Goal: Task Accomplishment & Management: Manage account settings

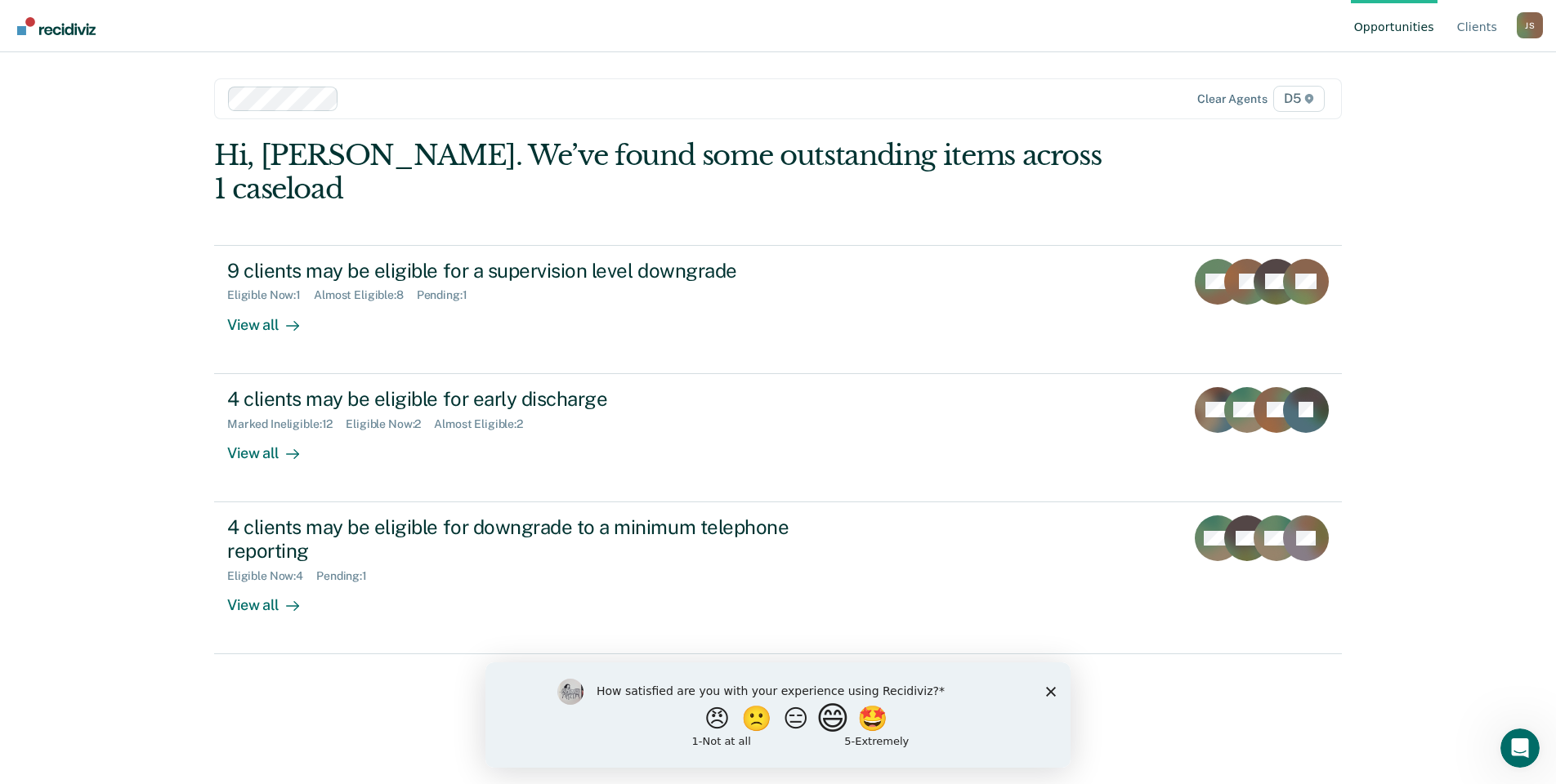
click at [843, 723] on button "😄" at bounding box center [835, 718] width 39 height 33
click at [847, 734] on input "Enter text..." at bounding box center [764, 730] width 335 height 33
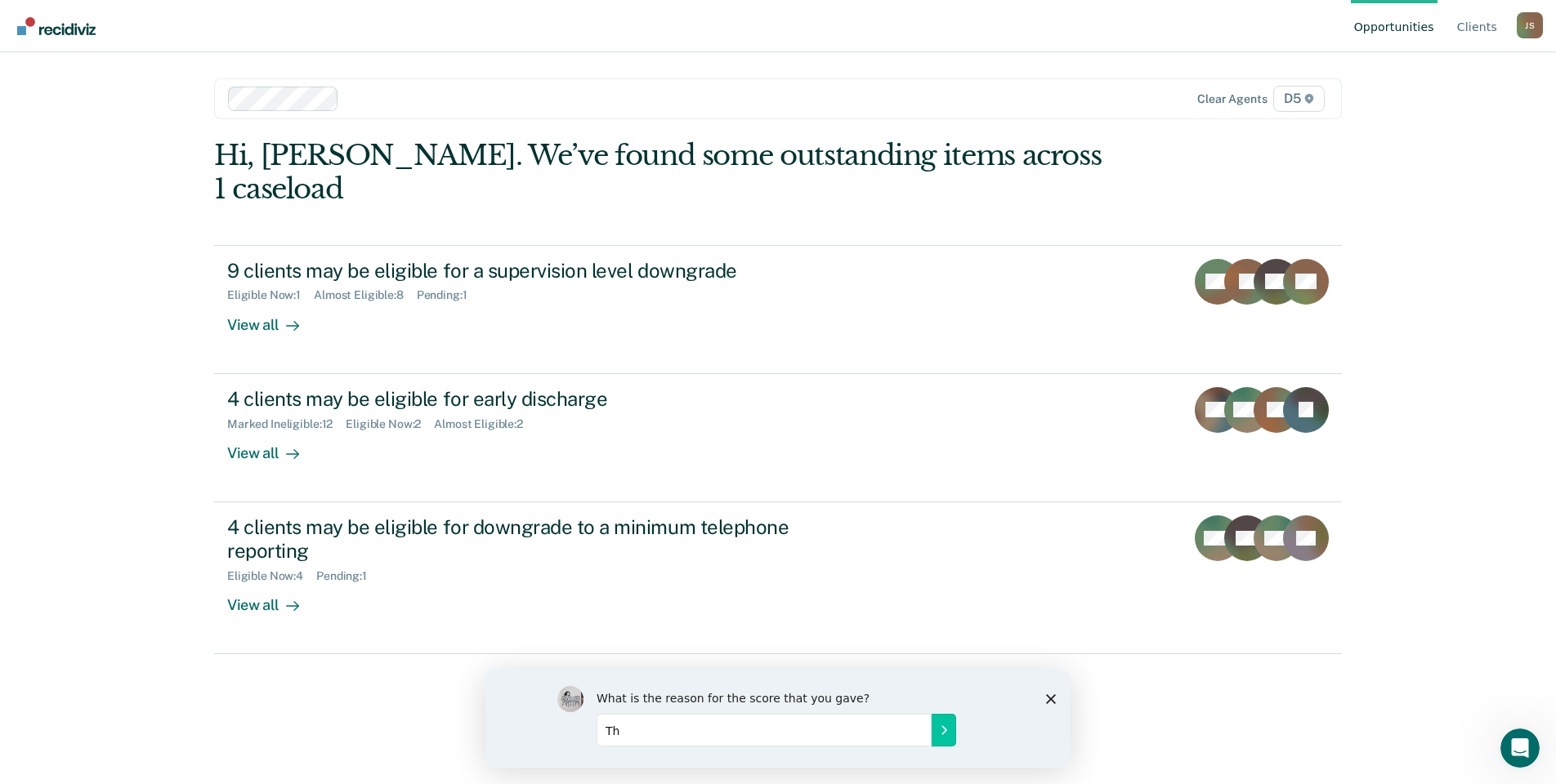
type input "T"
type input "I"
click at [946, 737] on button "Submit your response" at bounding box center [944, 730] width 24 height 33
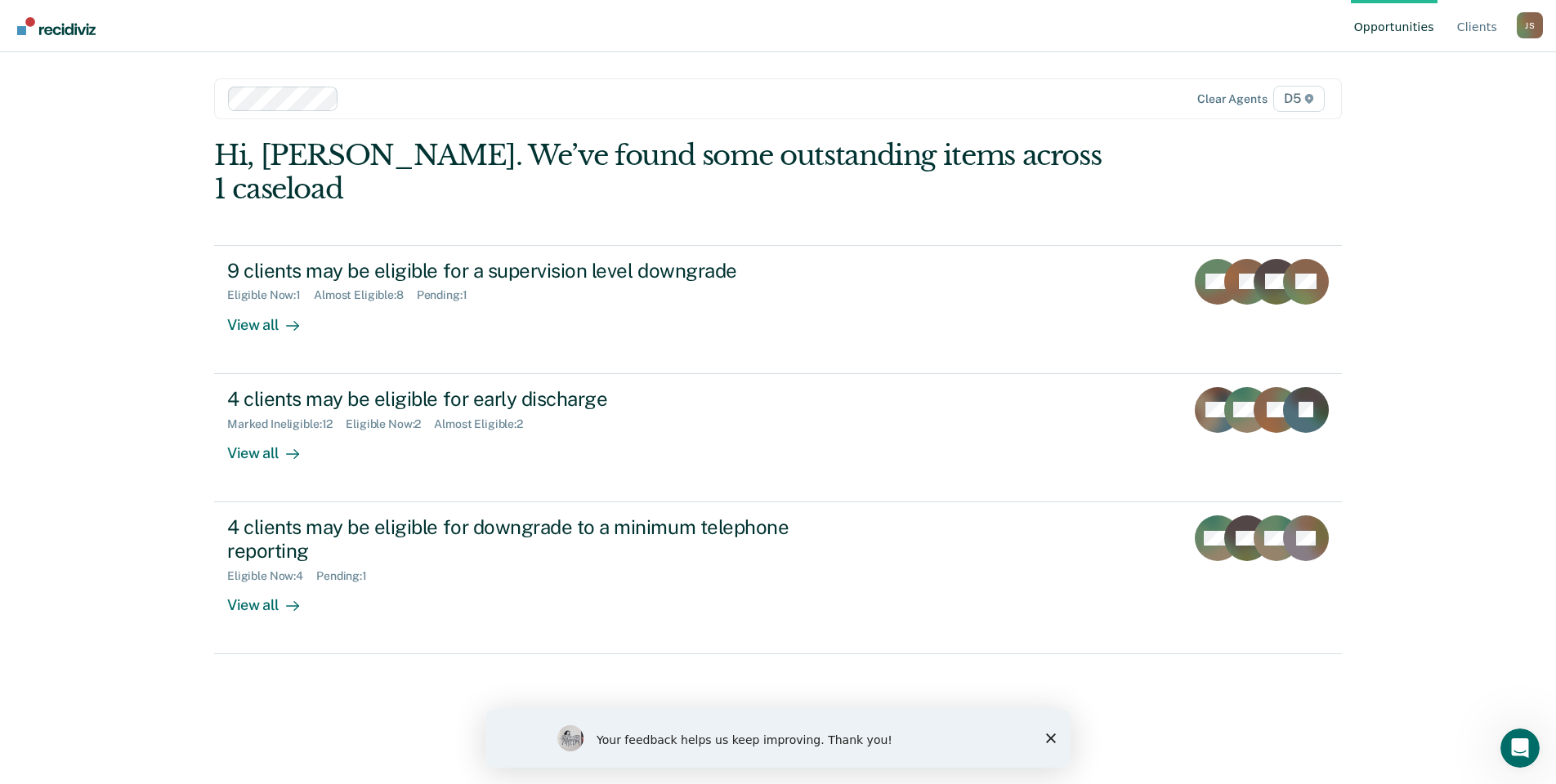
click at [1047, 738] on icon "Close survey" at bounding box center [1052, 738] width 10 height 10
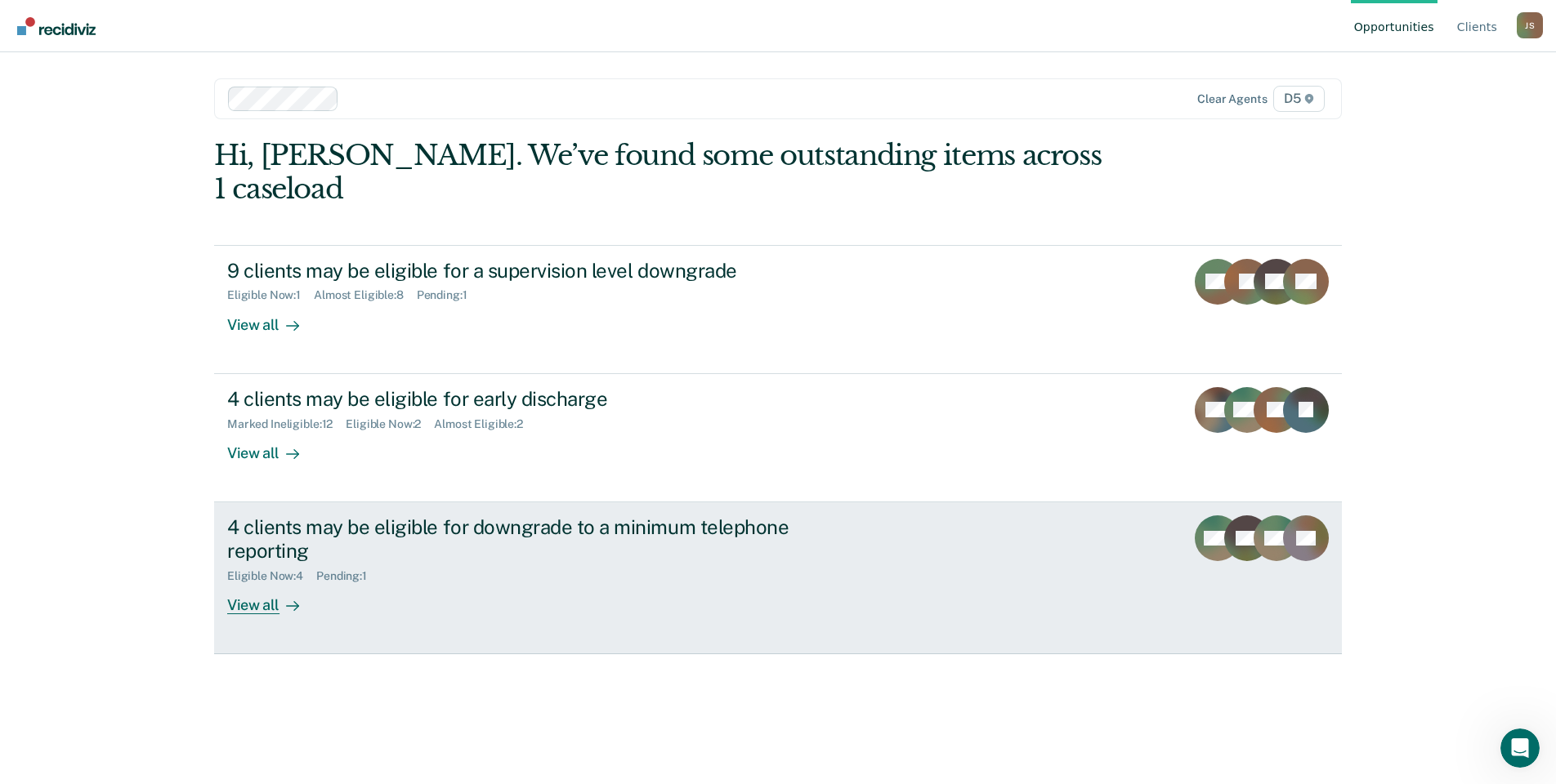
click at [643, 554] on div "4 clients may be eligible for downgrade to a minimum telephone reporting Eligib…" at bounding box center [534, 565] width 613 height 99
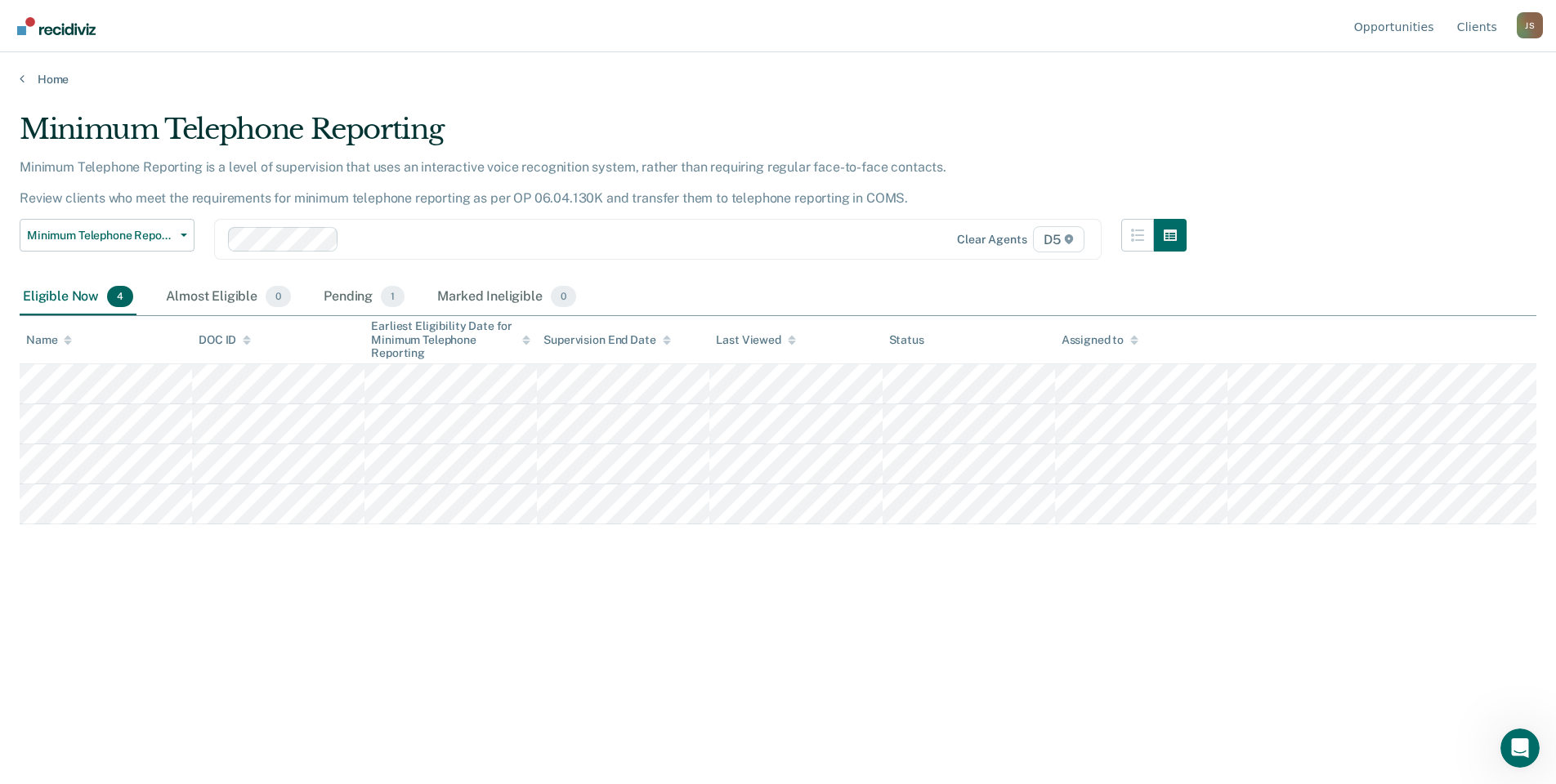
click at [453, 669] on div "Minimum Telephone Reporting Minimum Telephone Reporting is a level of supervisi…" at bounding box center [778, 413] width 1517 height 601
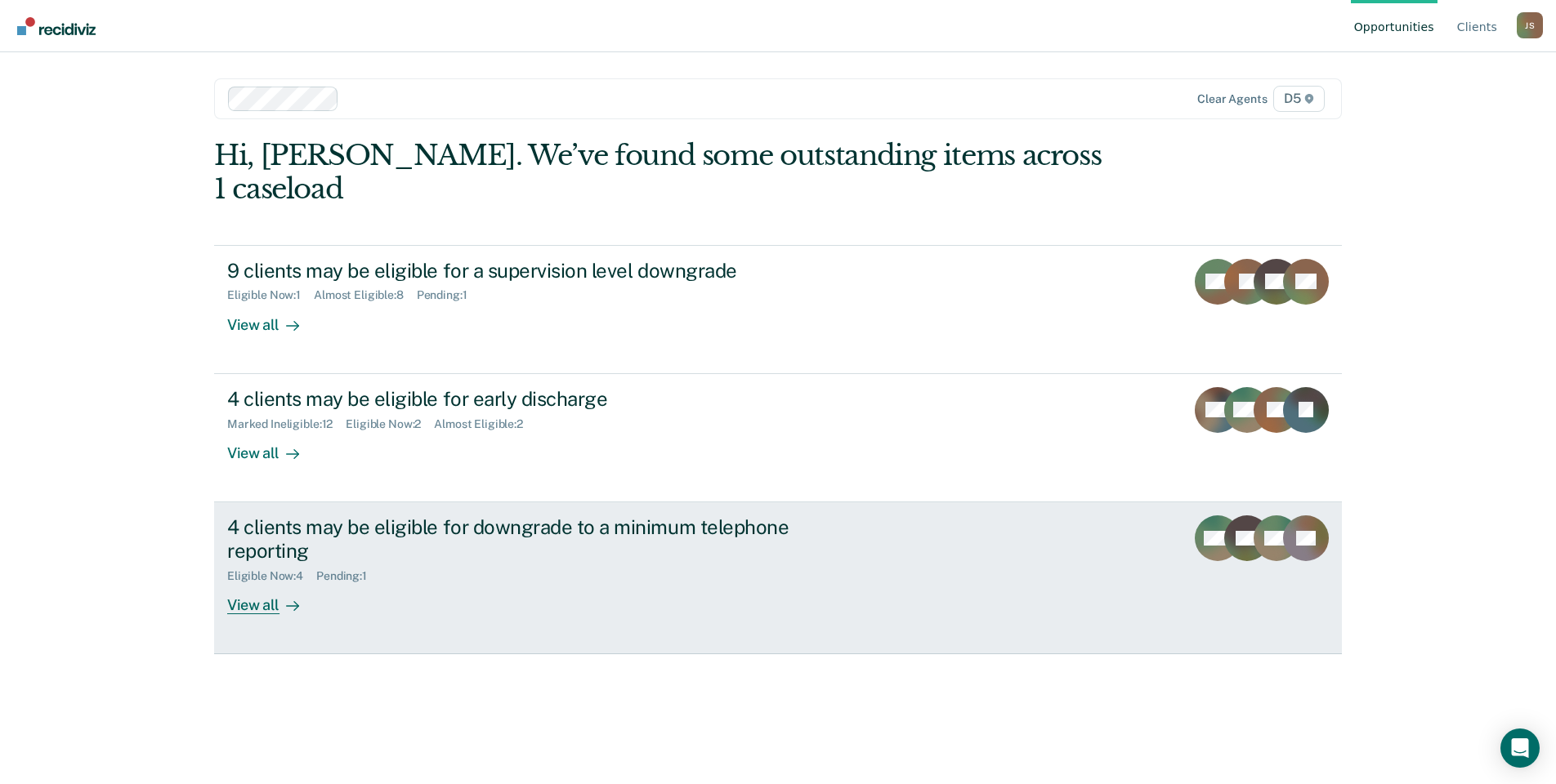
click at [737, 522] on div "4 clients may be eligible for downgrade to a minimum telephone reporting" at bounding box center [514, 539] width 573 height 48
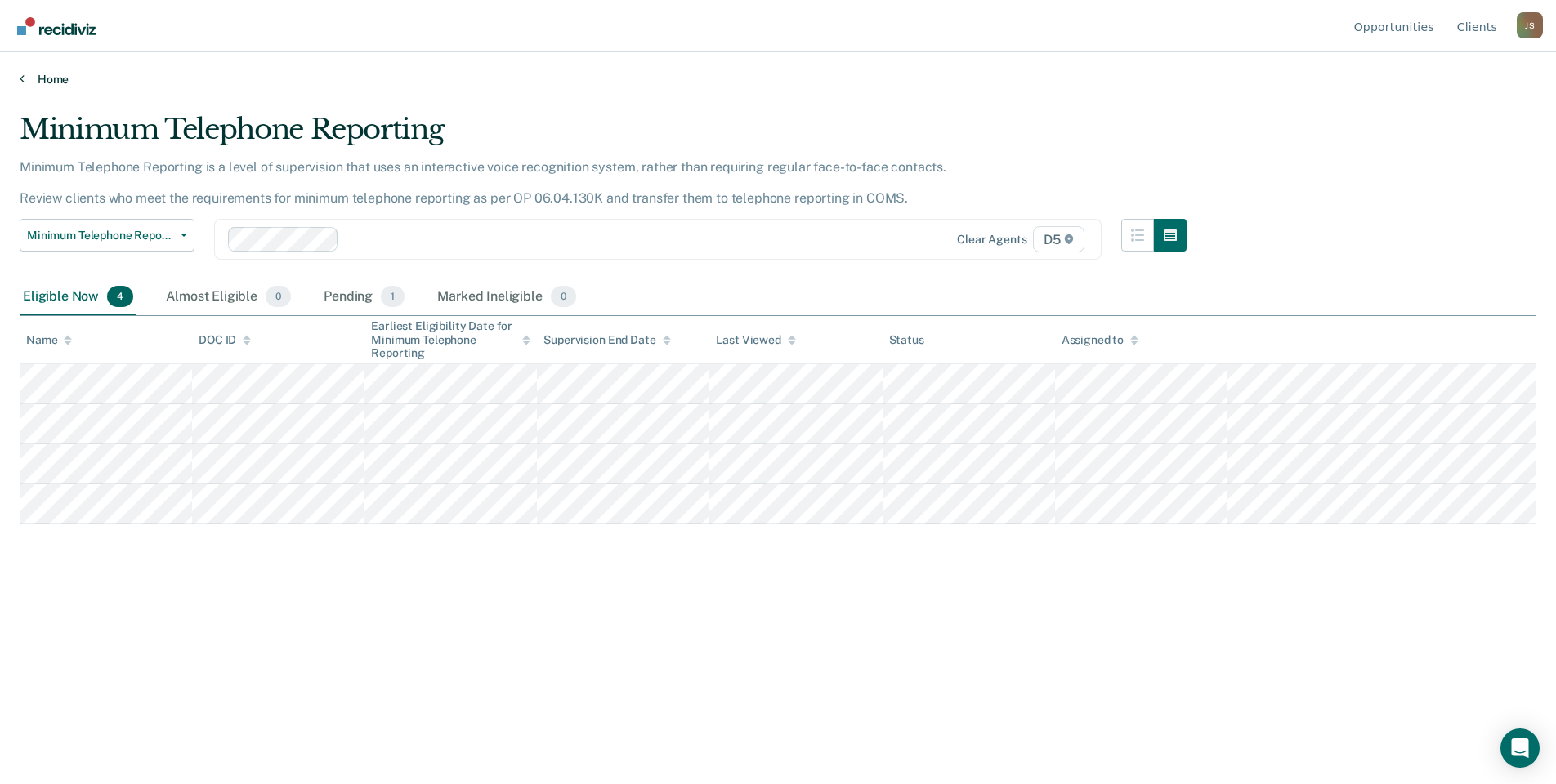
click at [39, 75] on link "Home" at bounding box center [778, 79] width 1517 height 15
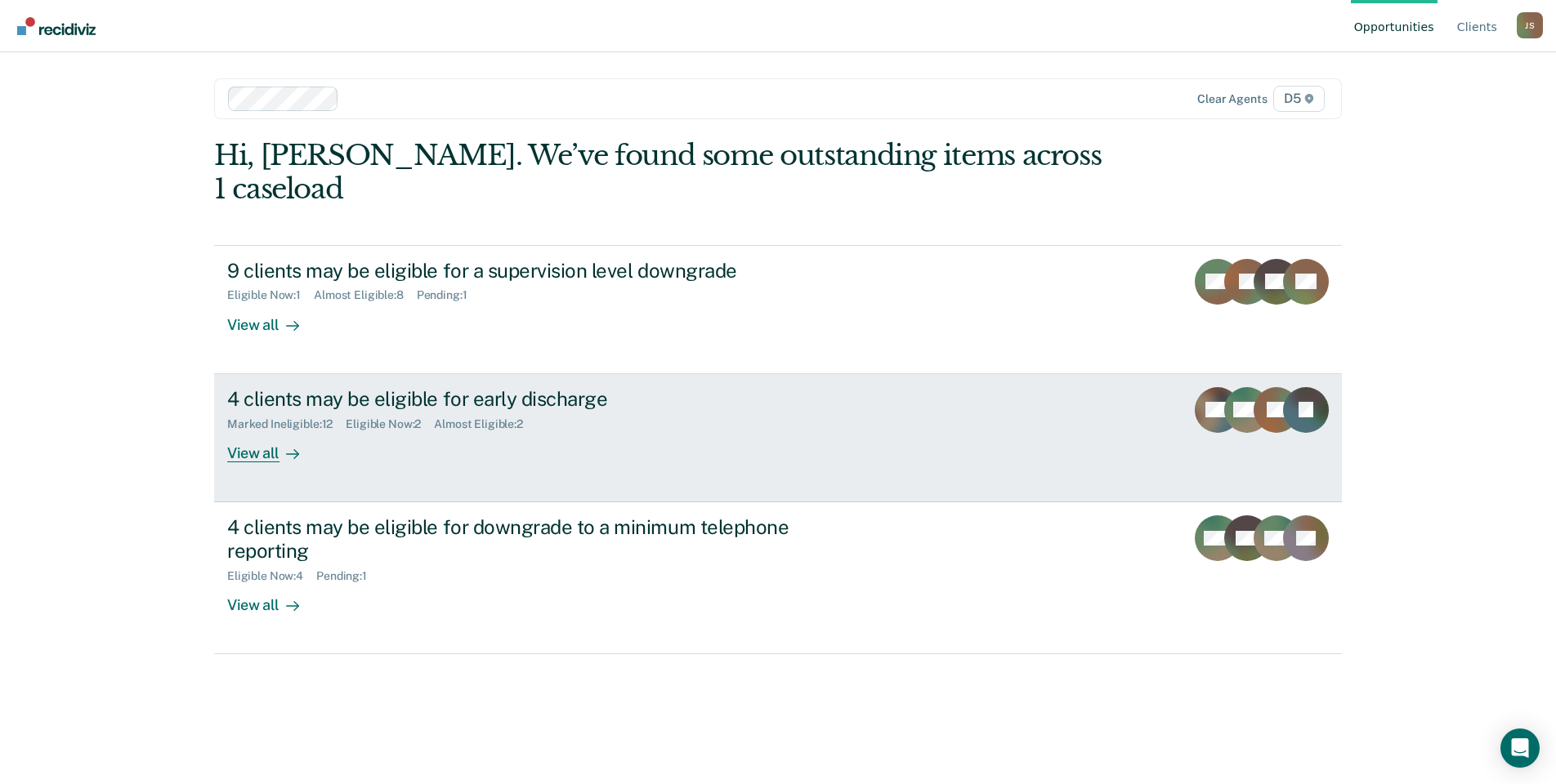
click at [641, 439] on link "4 clients may be eligible for early discharge Marked Ineligible : 12 Eligible N…" at bounding box center [778, 438] width 1128 height 128
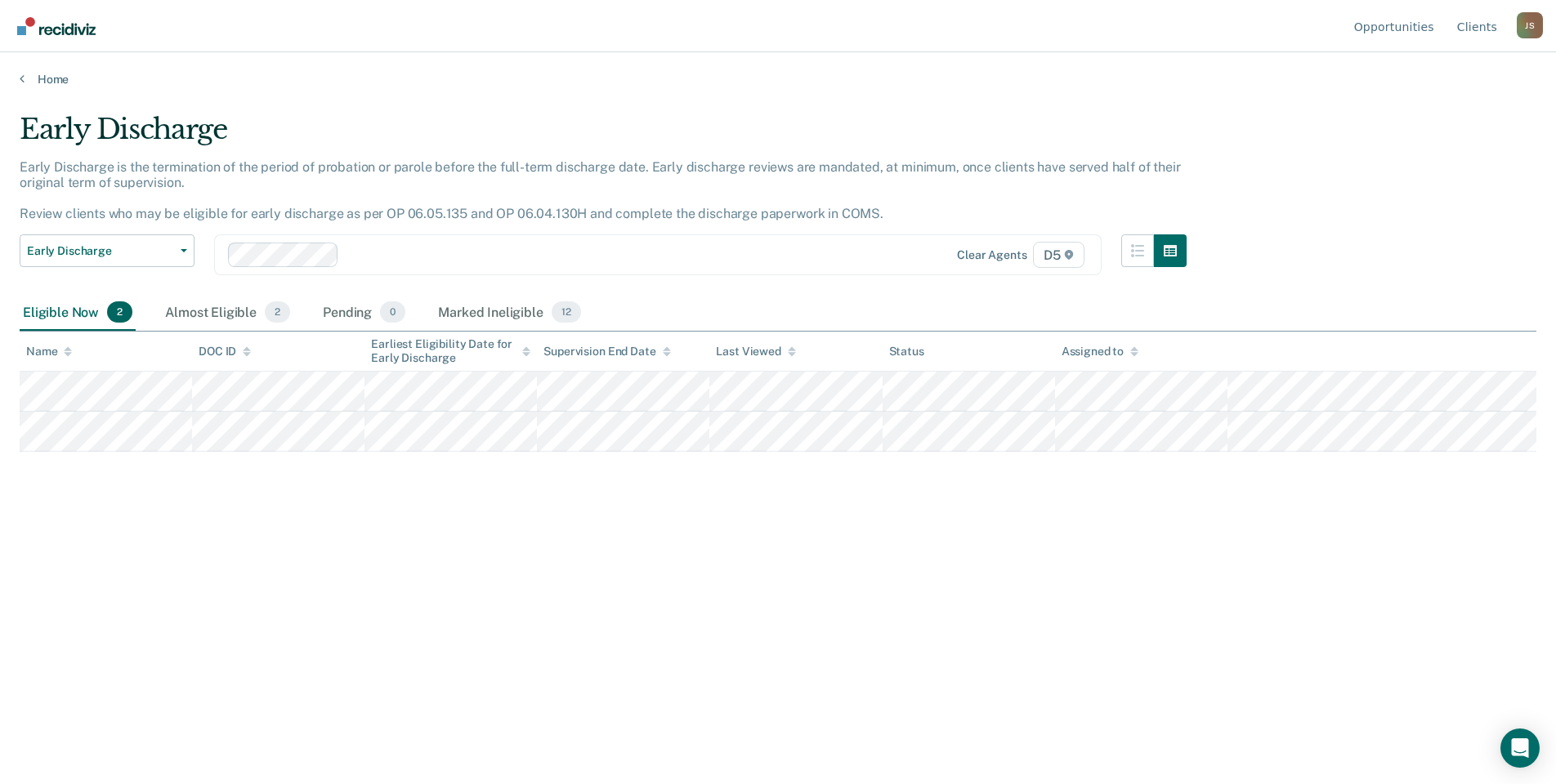
click at [44, 97] on main "Early Discharge Early Discharge is the termination of the period of probation o…" at bounding box center [778, 432] width 1556 height 693
click at [50, 85] on link "Home" at bounding box center [778, 79] width 1517 height 15
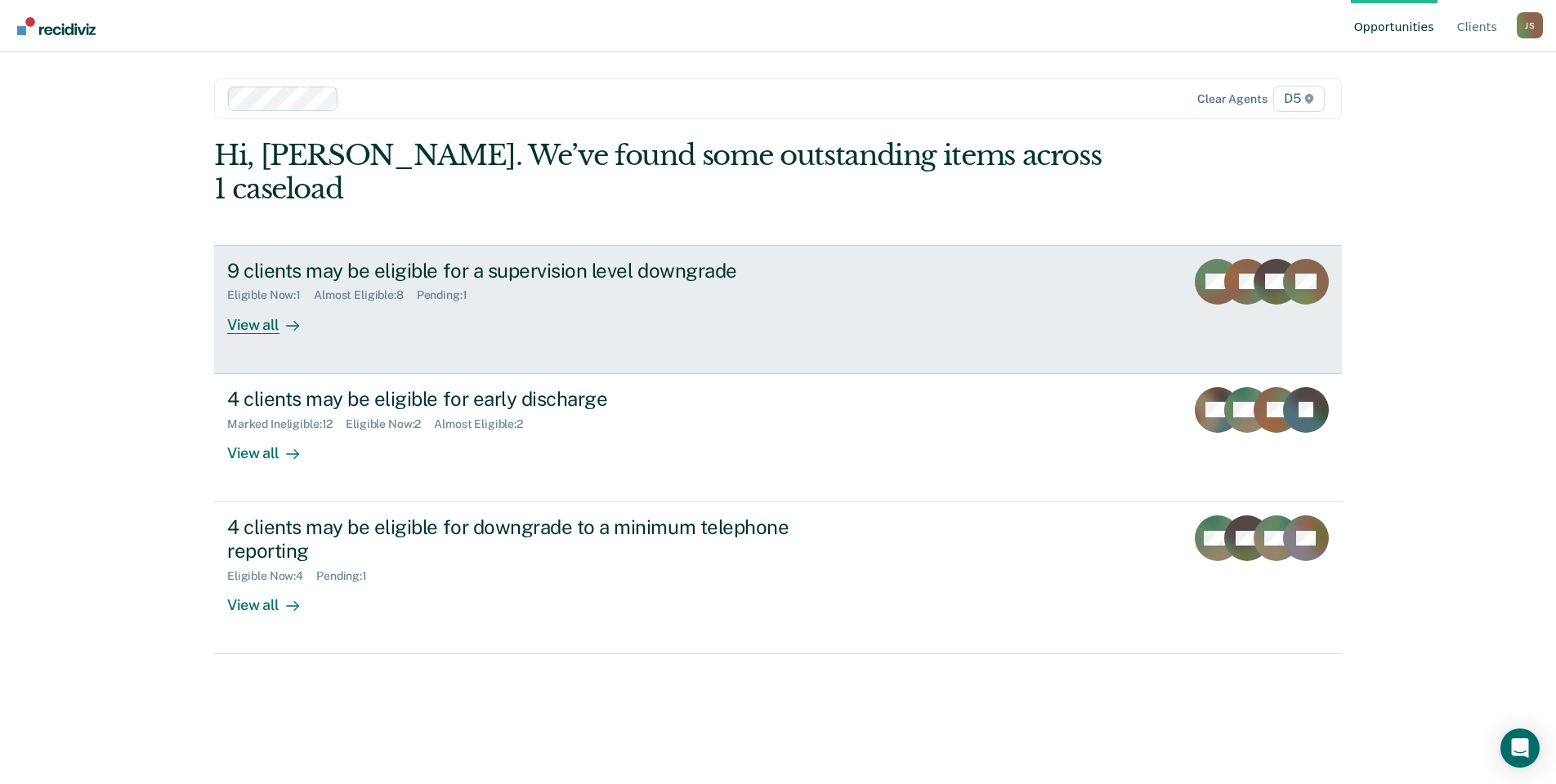
click at [661, 274] on div "9 clients may be eligible for a supervision level downgrade Eligible Now : 1 Al…" at bounding box center [534, 296] width 613 height 75
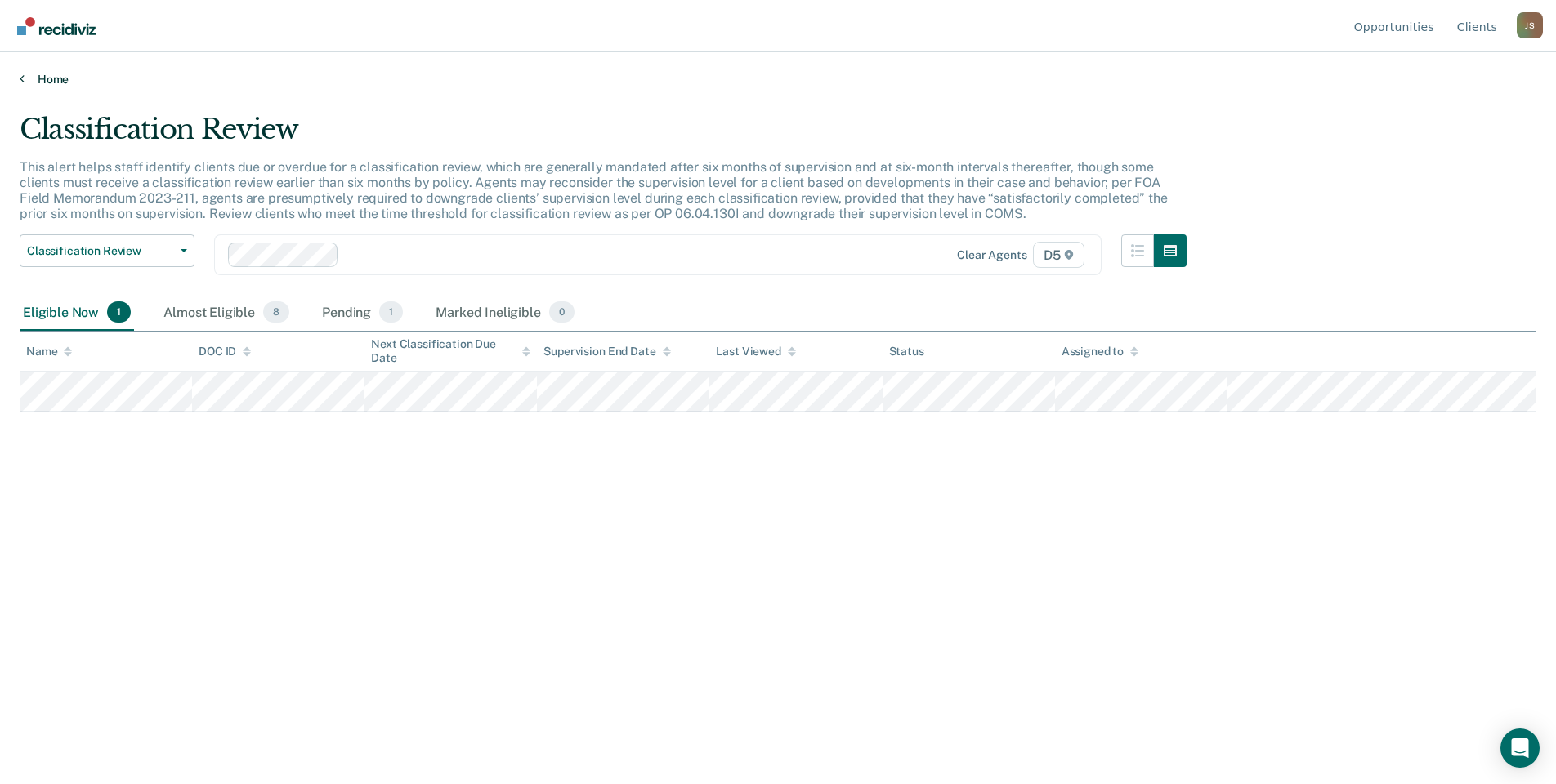
click at [39, 74] on link "Home" at bounding box center [778, 79] width 1517 height 15
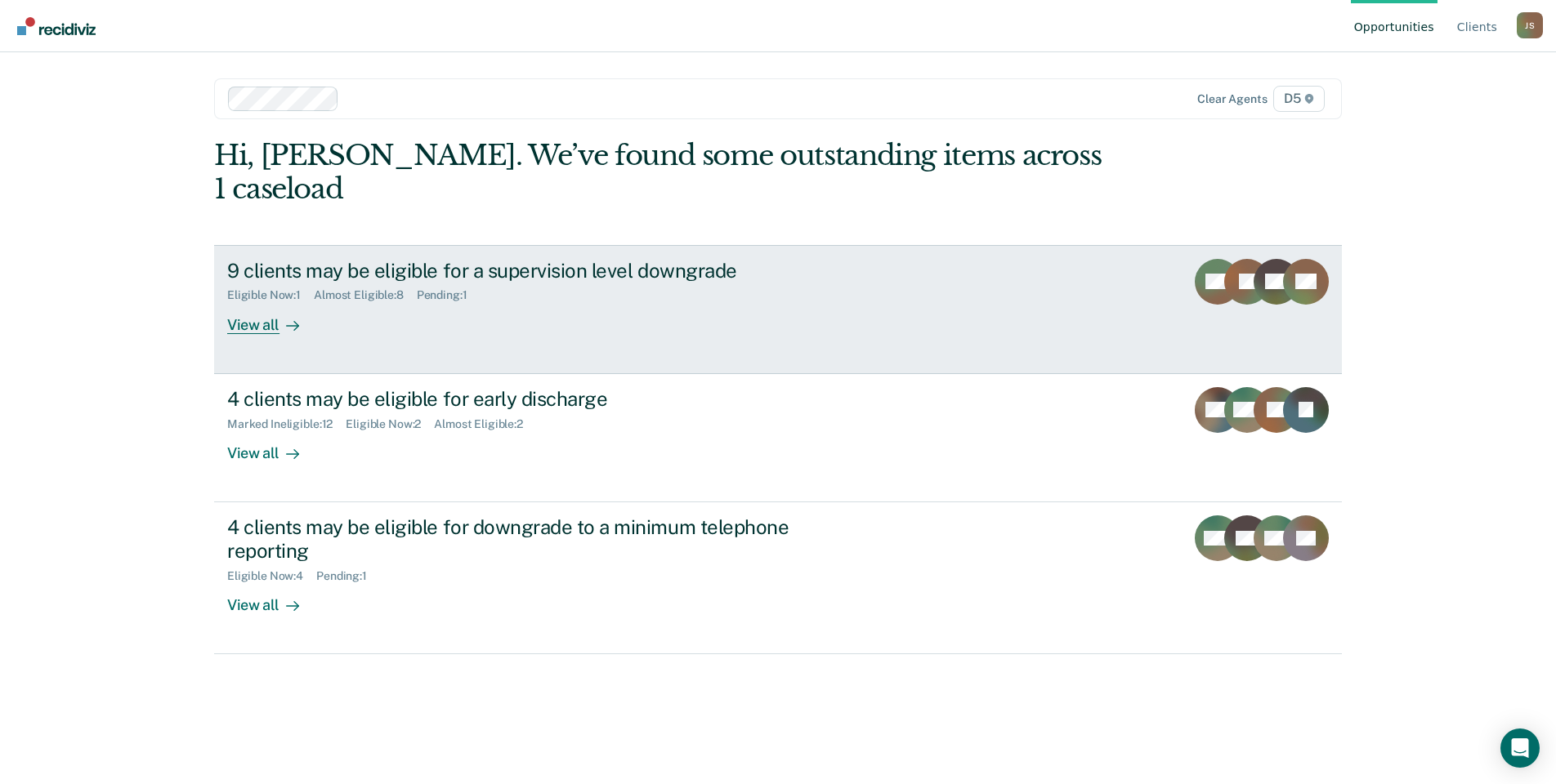
click at [581, 259] on div "9 clients may be eligible for a supervision level downgrade" at bounding box center [514, 271] width 573 height 23
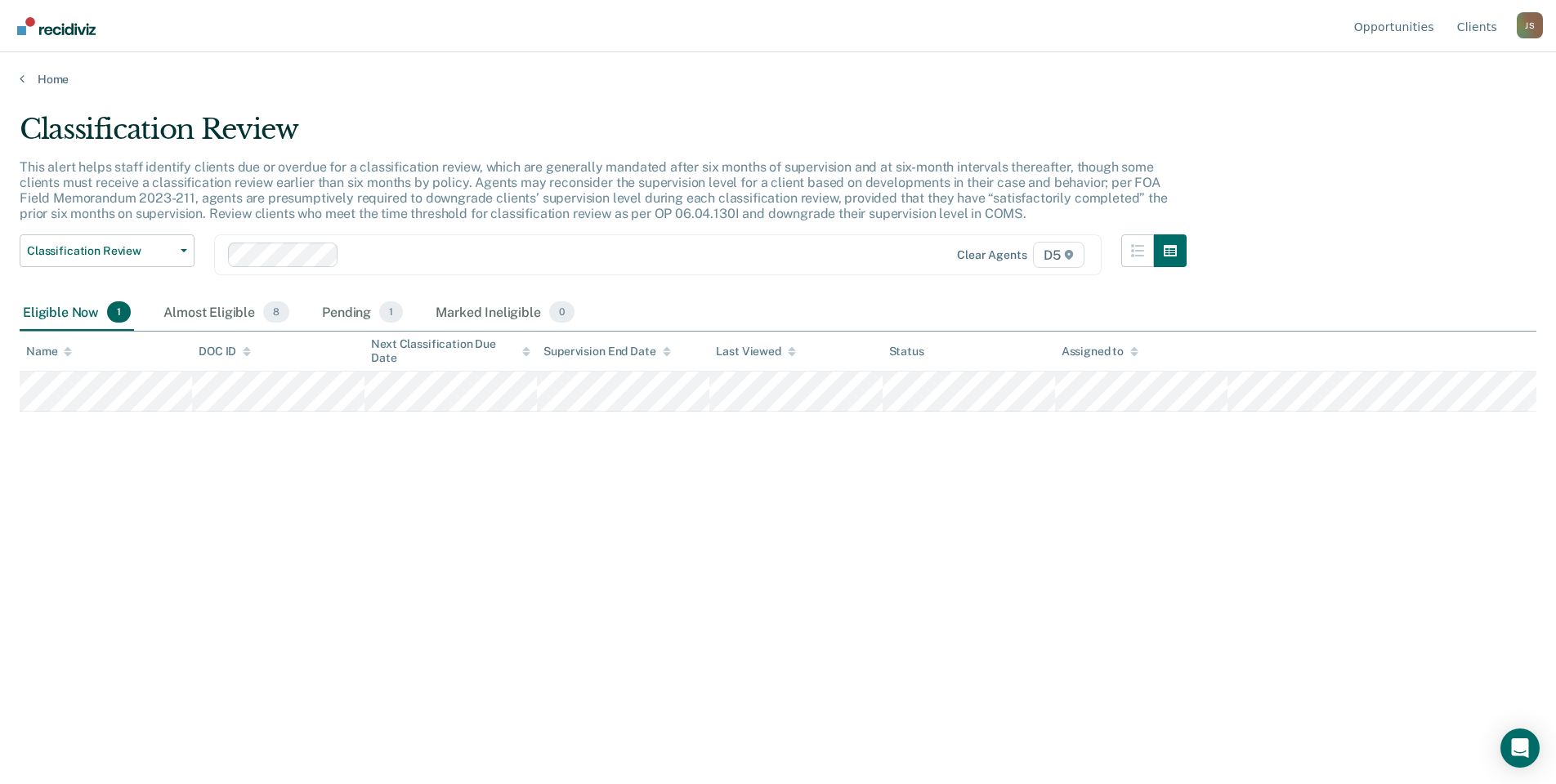
click at [57, 71] on div "Home" at bounding box center [778, 69] width 1556 height 34
click at [48, 73] on link "Home" at bounding box center [778, 79] width 1517 height 15
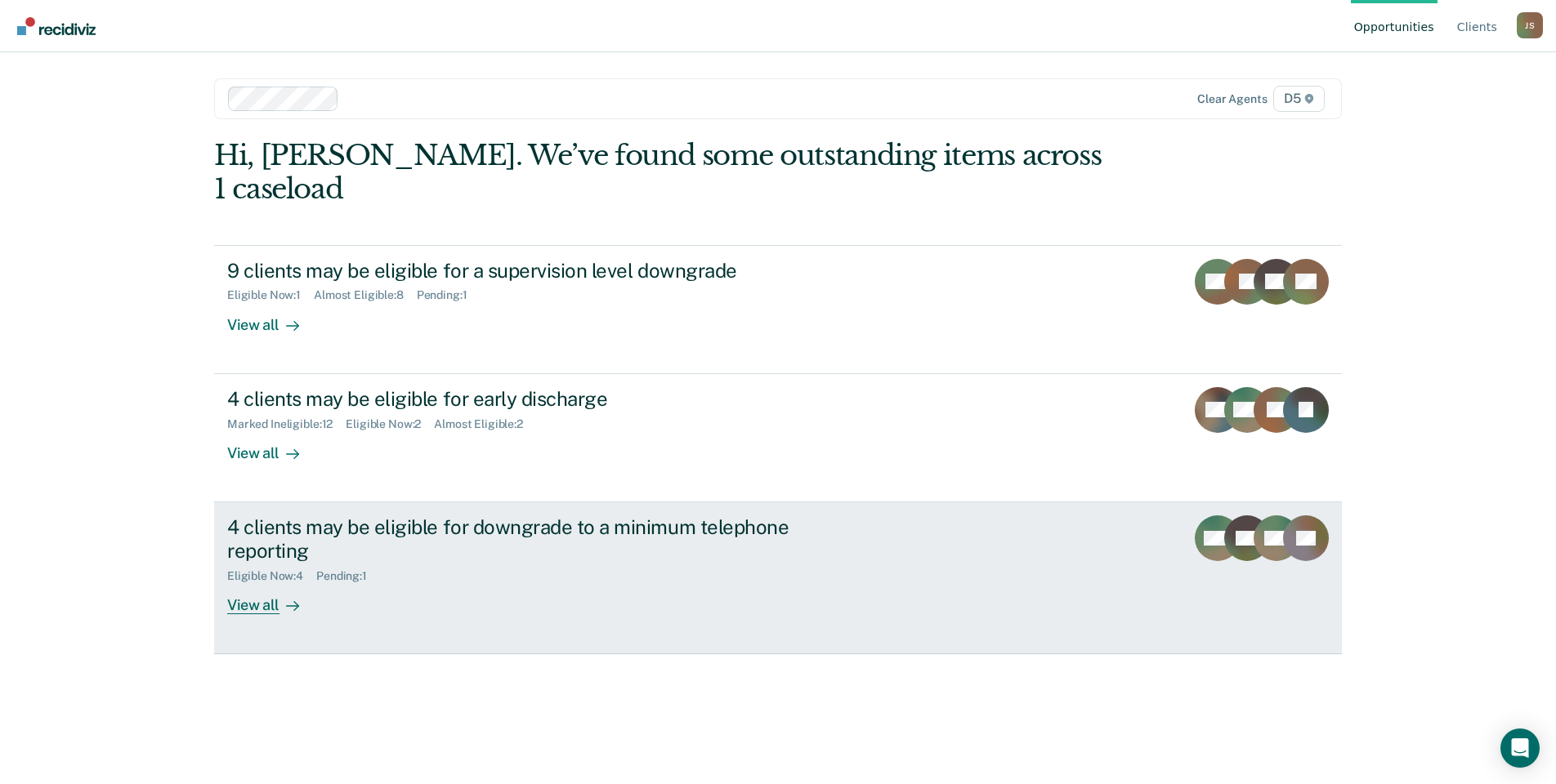
click at [528, 564] on div "4 clients may be eligible for downgrade to a minimum telephone reporting Eligib…" at bounding box center [534, 565] width 613 height 99
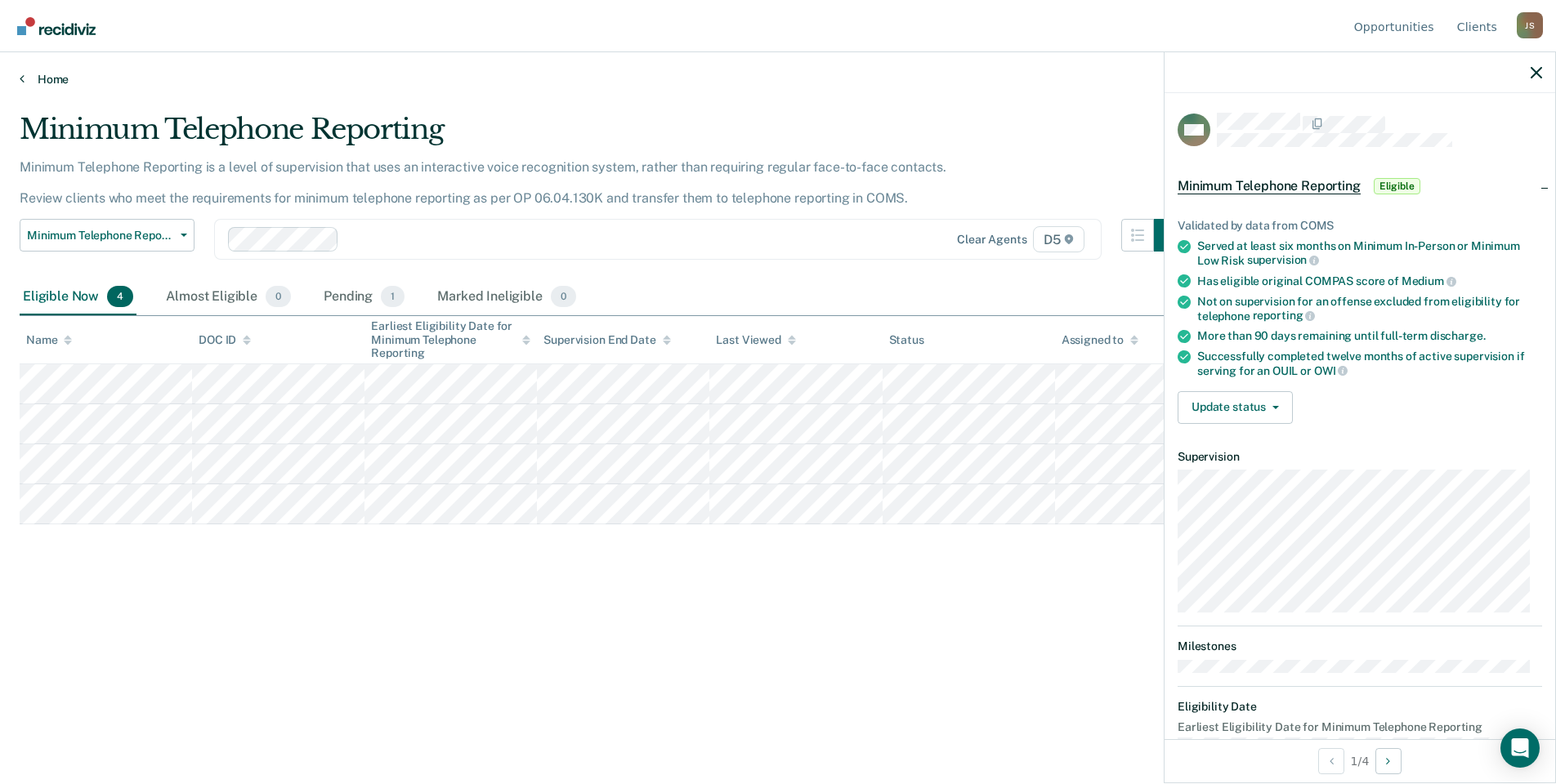
click at [55, 83] on link "Home" at bounding box center [778, 79] width 1517 height 15
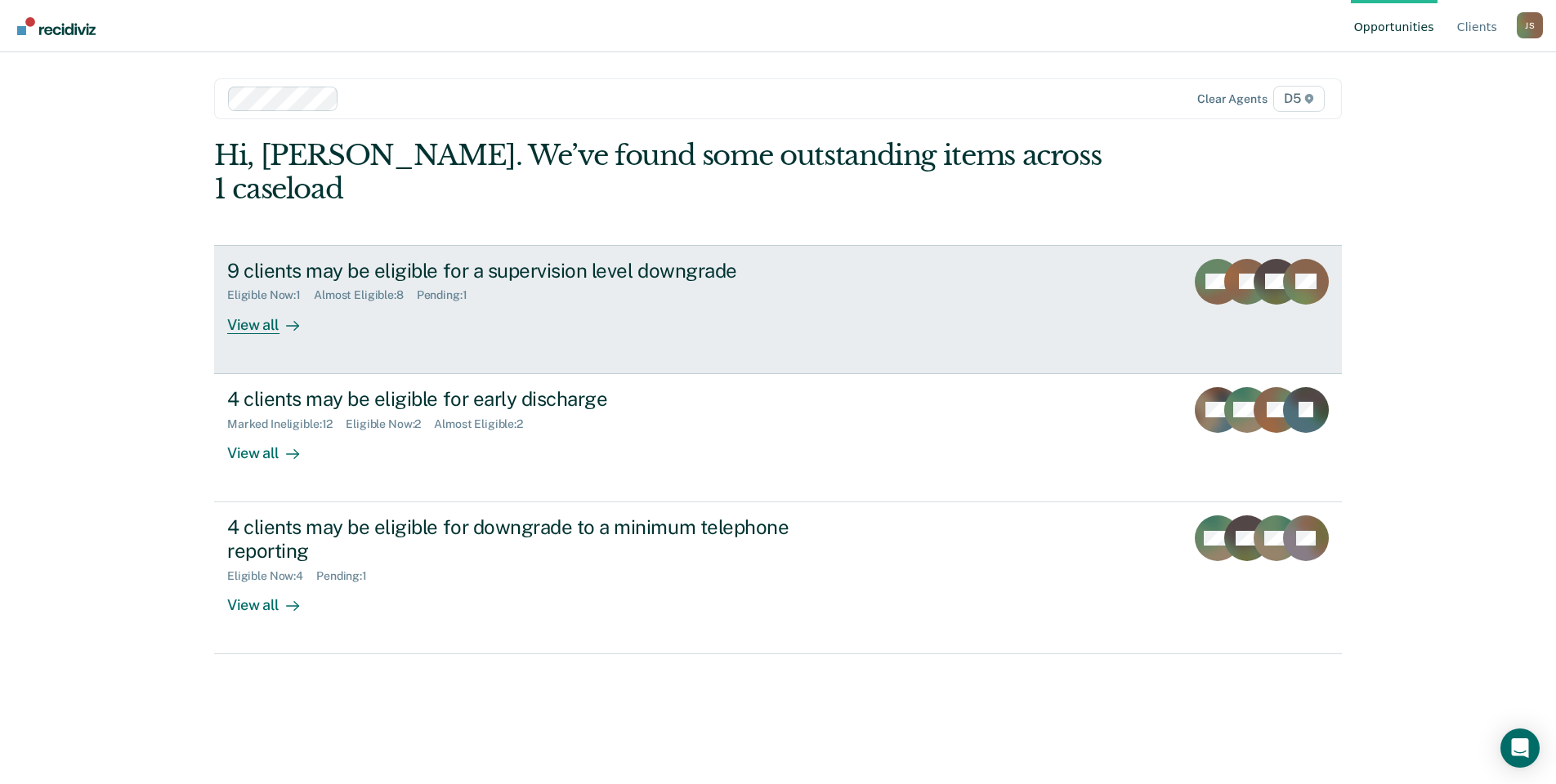
click at [522, 259] on div "9 clients may be eligible for a supervision level downgrade" at bounding box center [514, 271] width 573 height 23
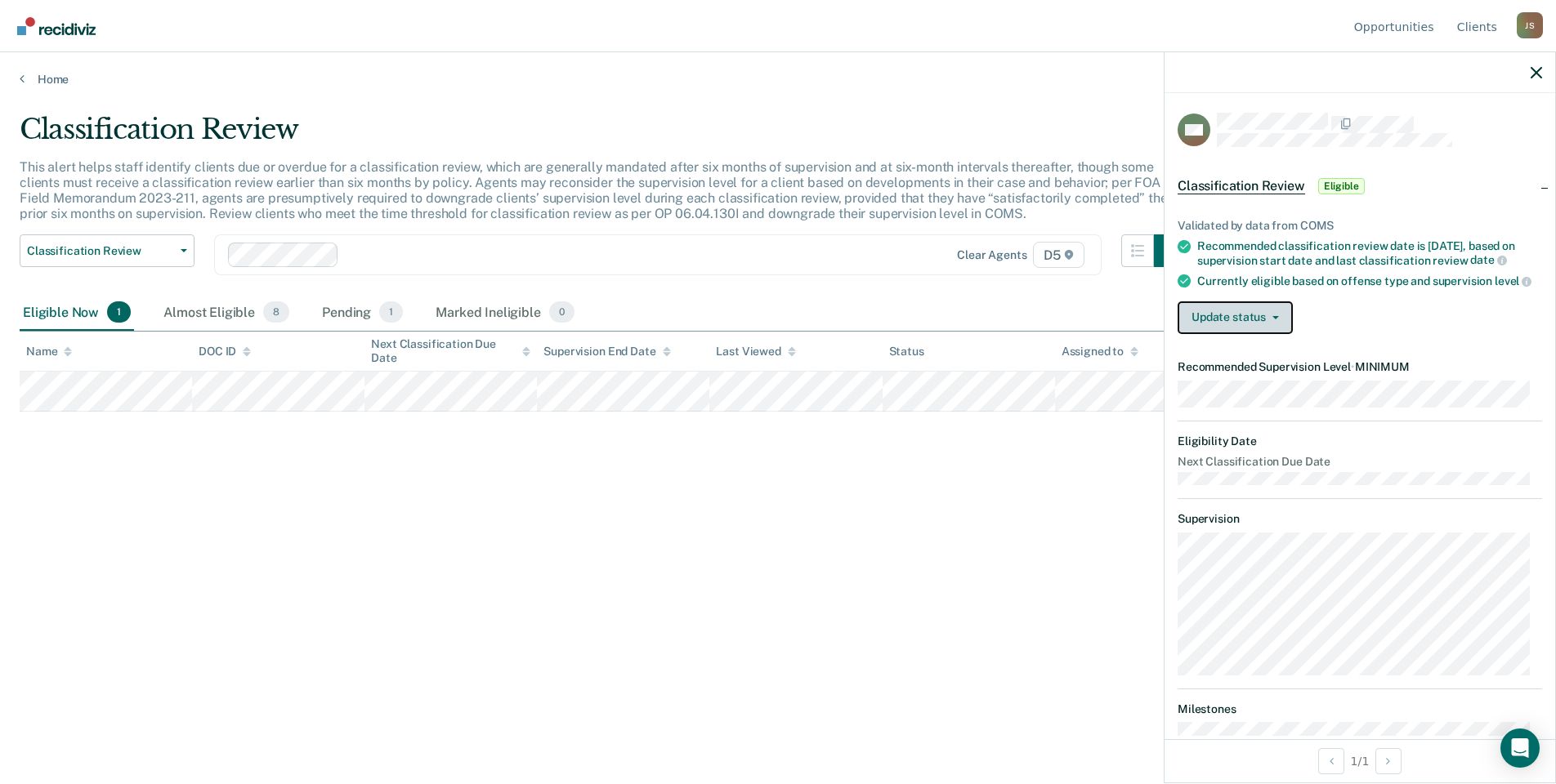
click at [1244, 325] on button "Update status" at bounding box center [1235, 318] width 116 height 33
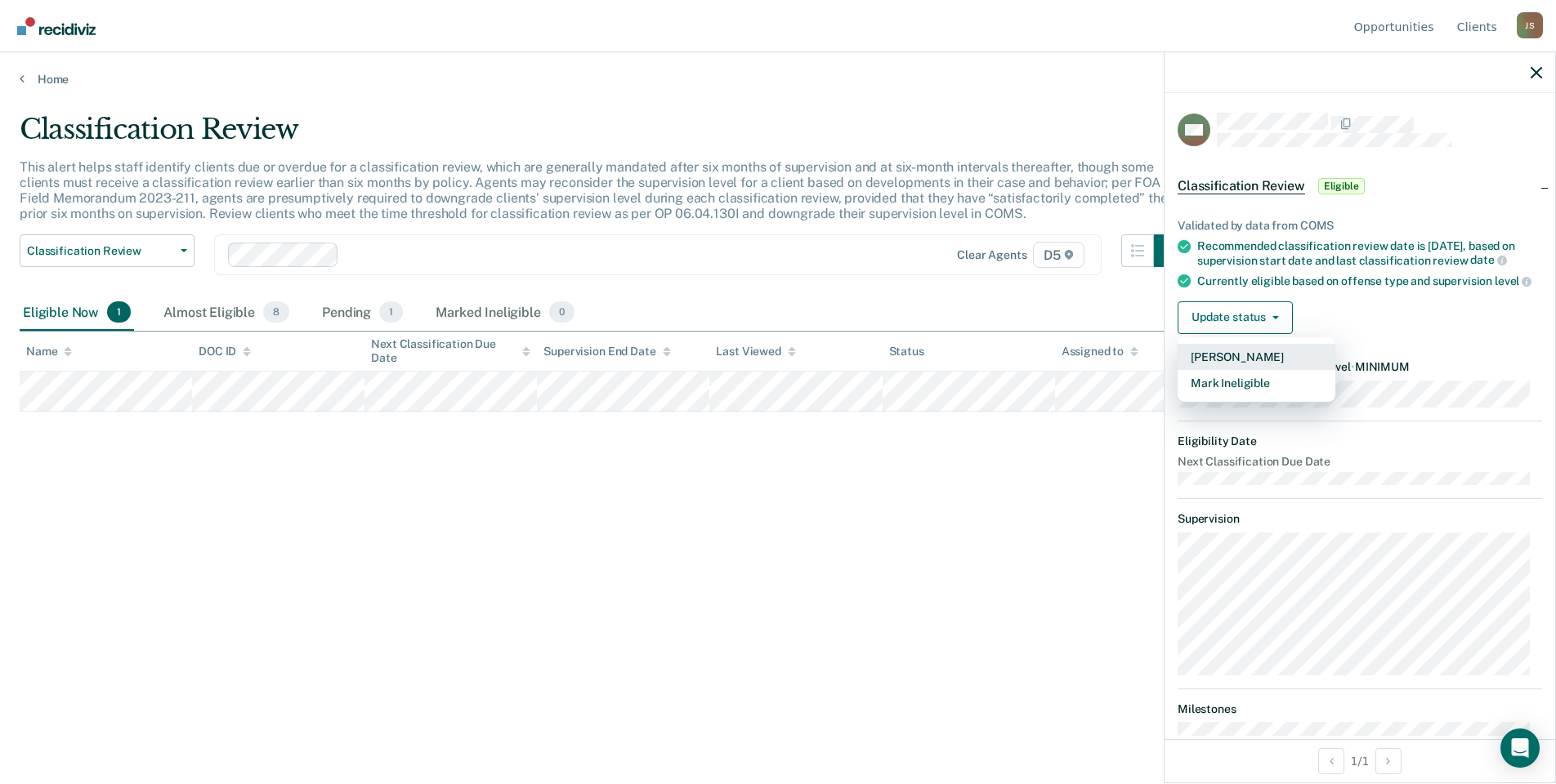
click at [1244, 367] on button "Mark Pending" at bounding box center [1257, 357] width 157 height 26
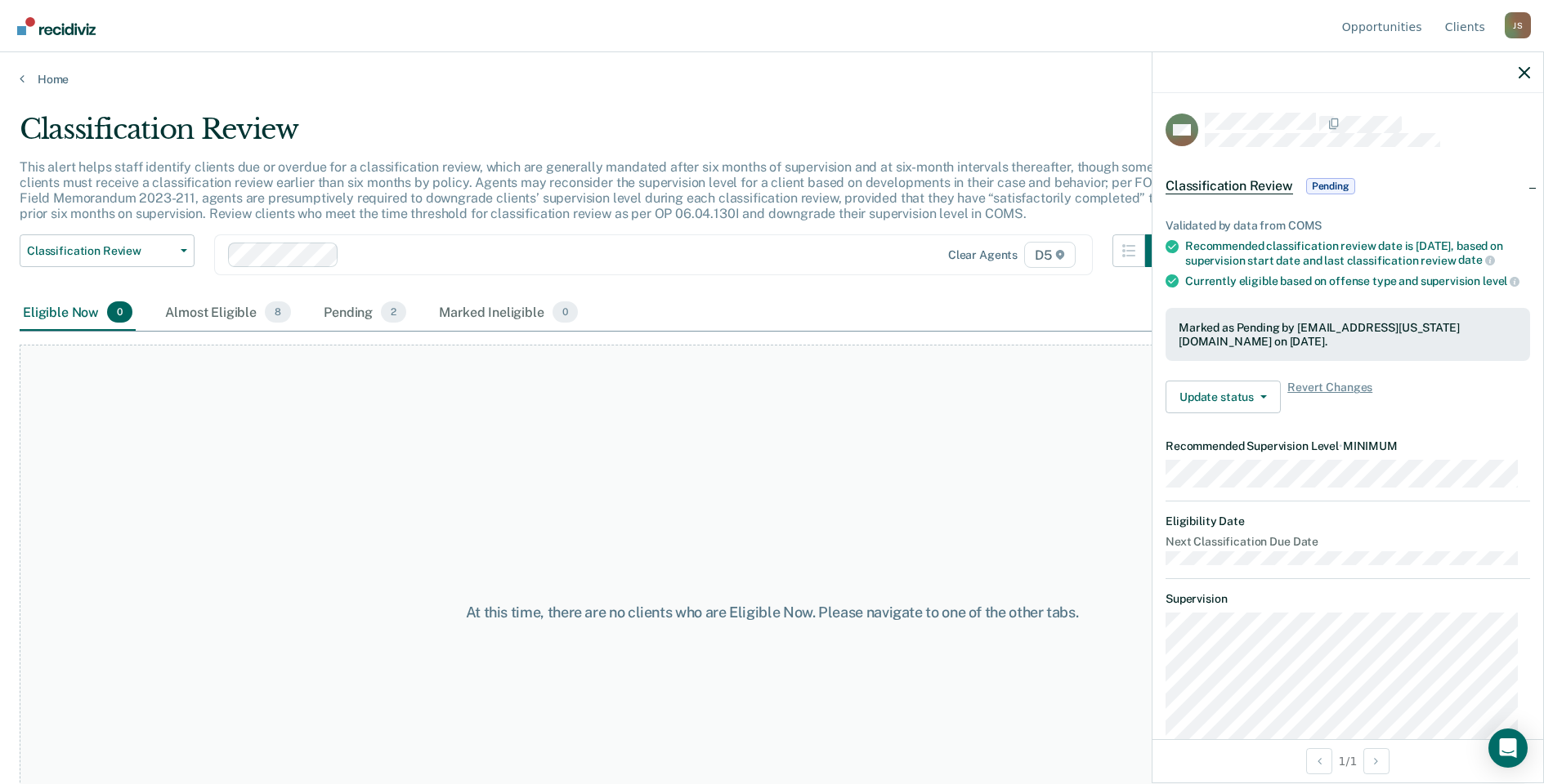
click at [387, 429] on div "At this time, there are no clients who are Eligible Now. Please navigate to one…" at bounding box center [772, 613] width 1504 height 536
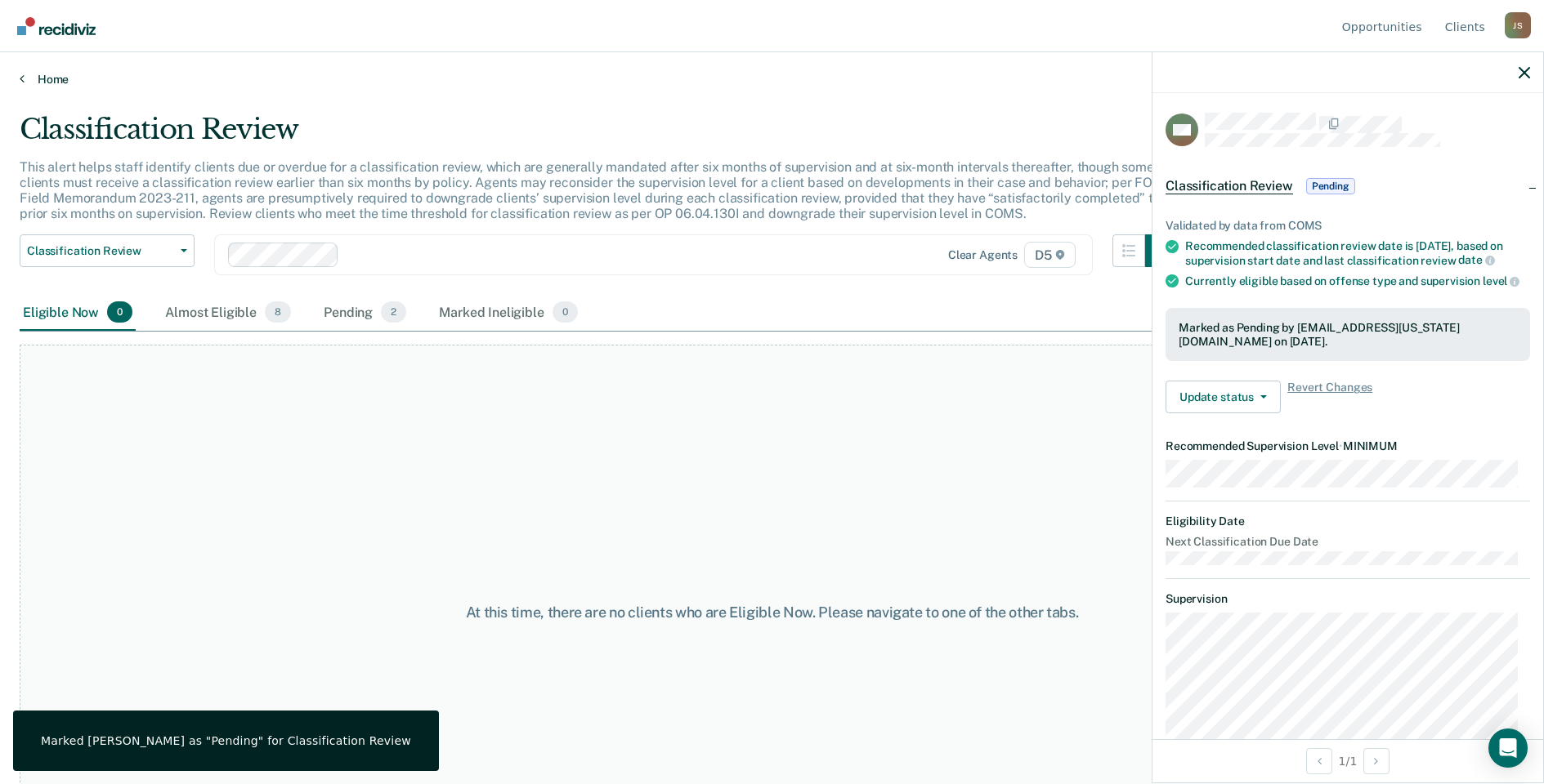
click at [46, 82] on link "Home" at bounding box center [772, 79] width 1504 height 15
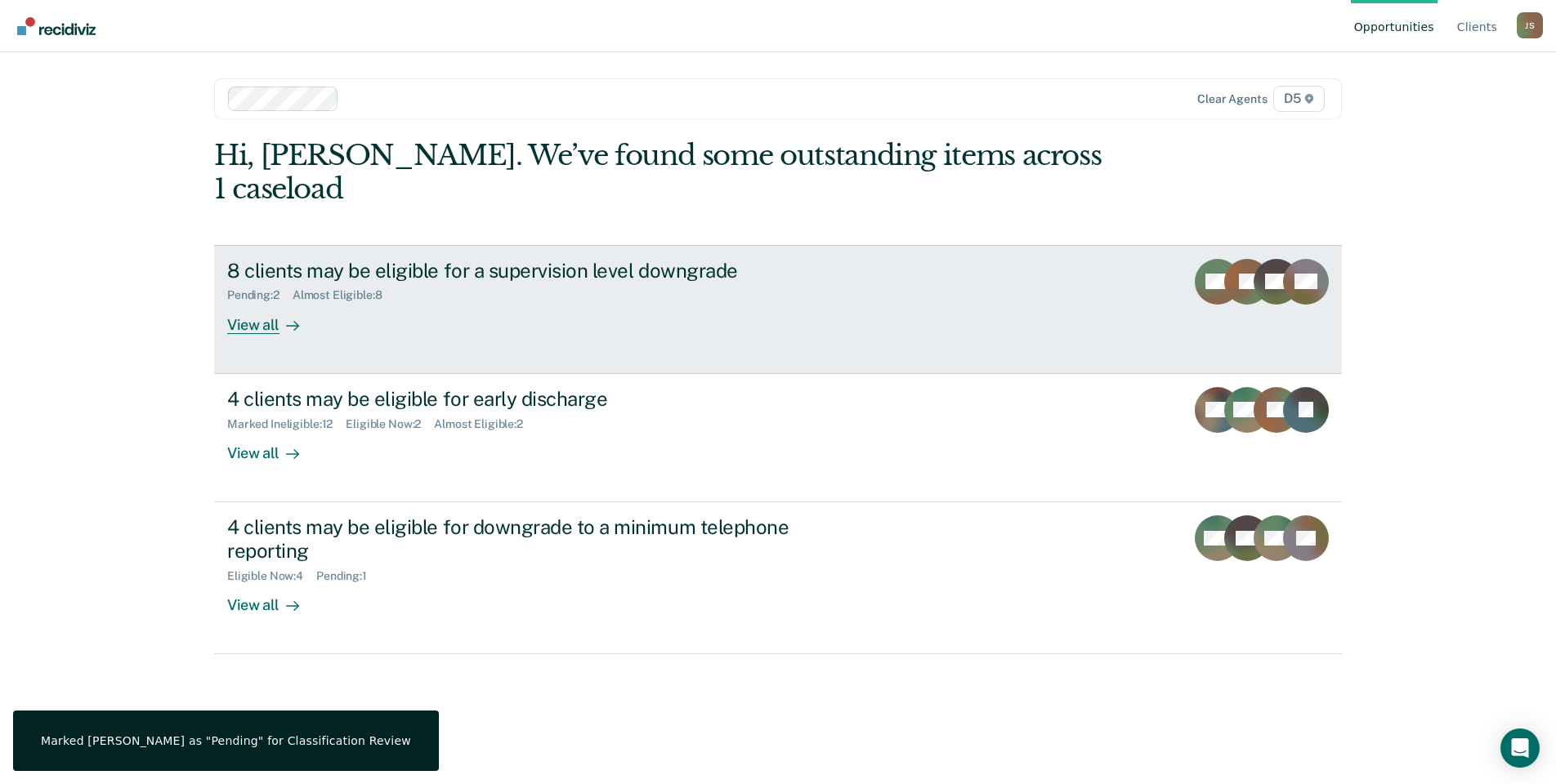
click at [259, 302] on div "View all" at bounding box center [273, 318] width 91 height 32
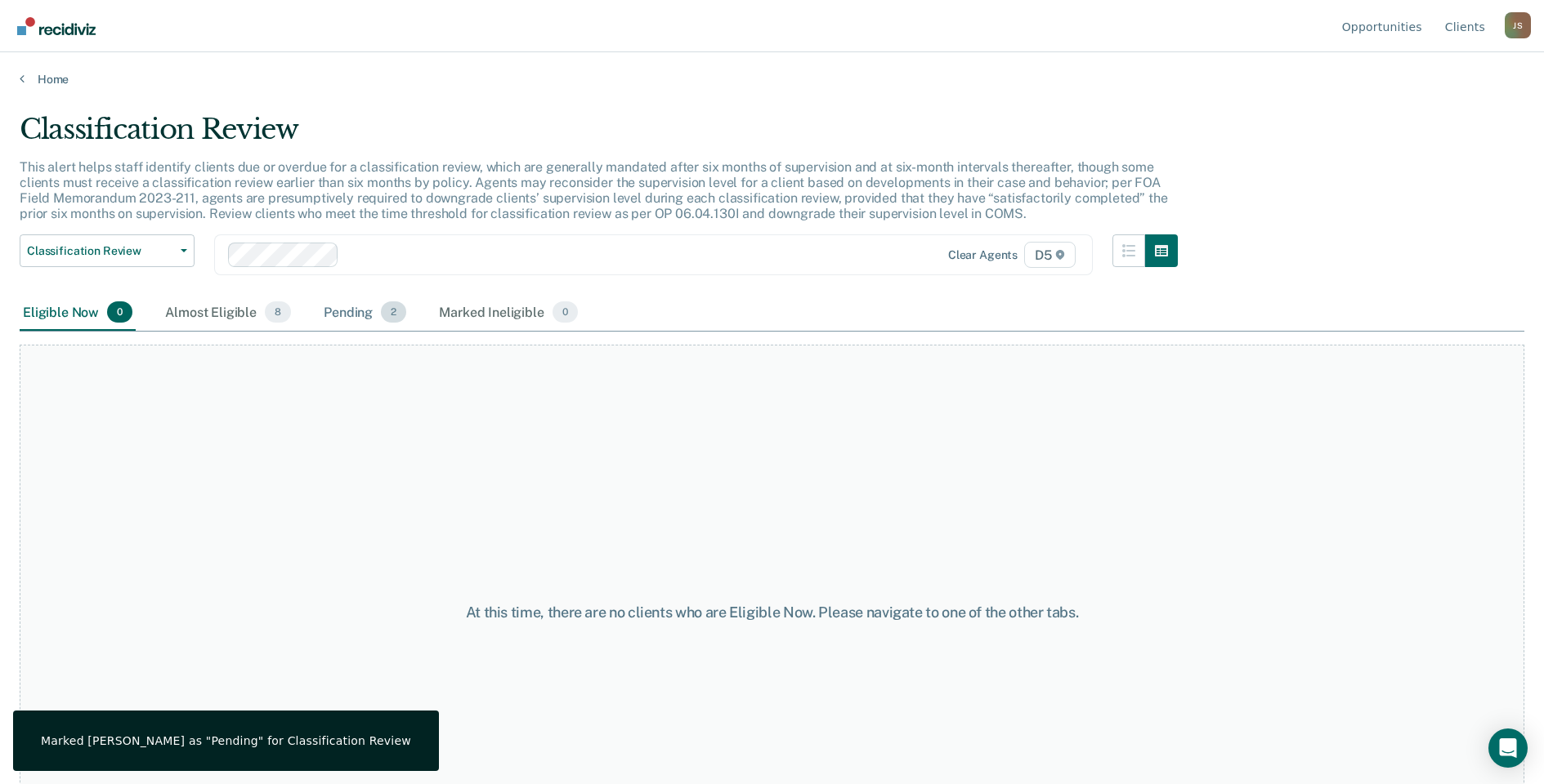
click at [350, 312] on div "Pending 2" at bounding box center [365, 313] width 89 height 36
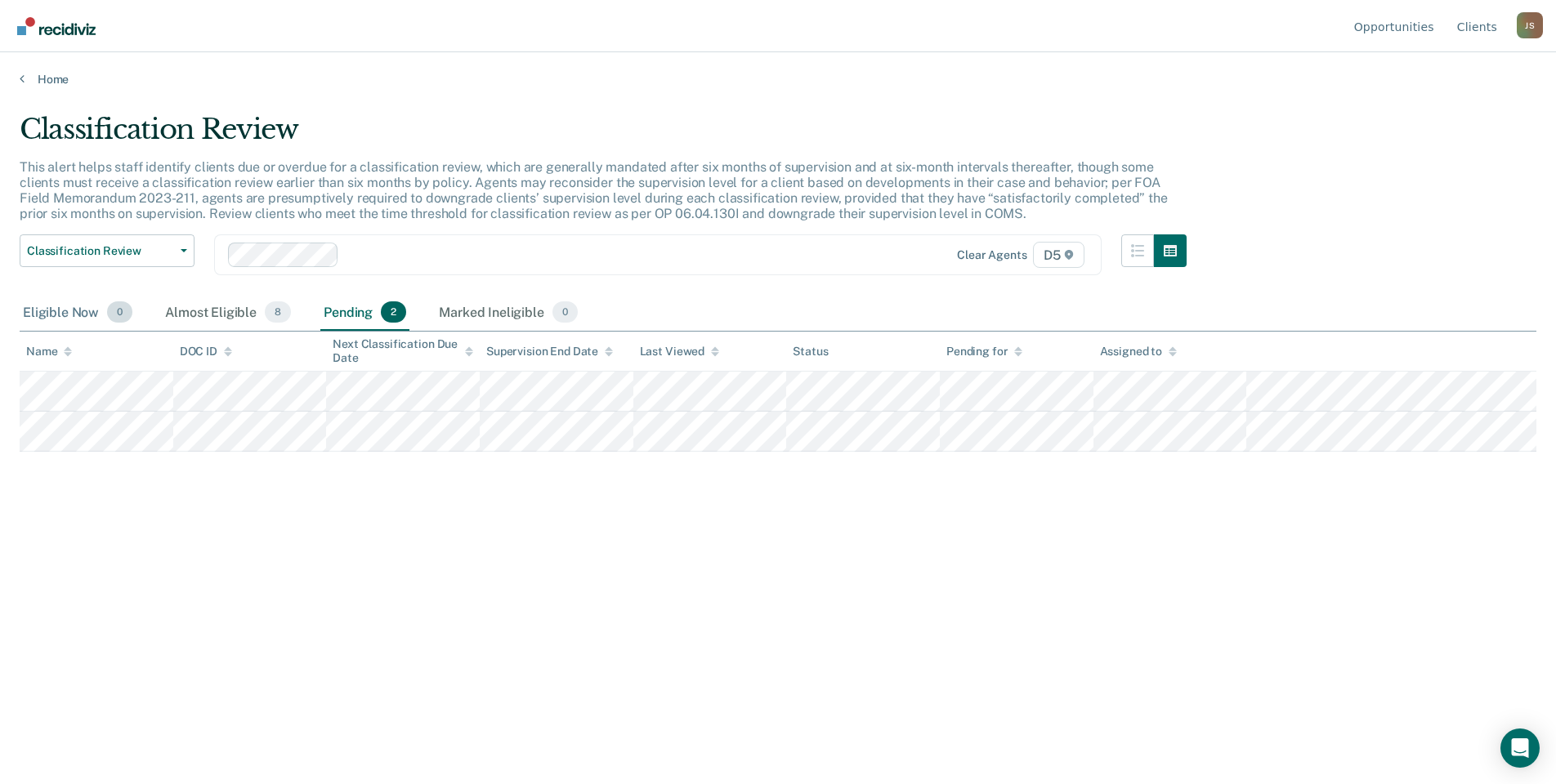
click at [62, 318] on div "Eligible Now 0" at bounding box center [77, 313] width 116 height 36
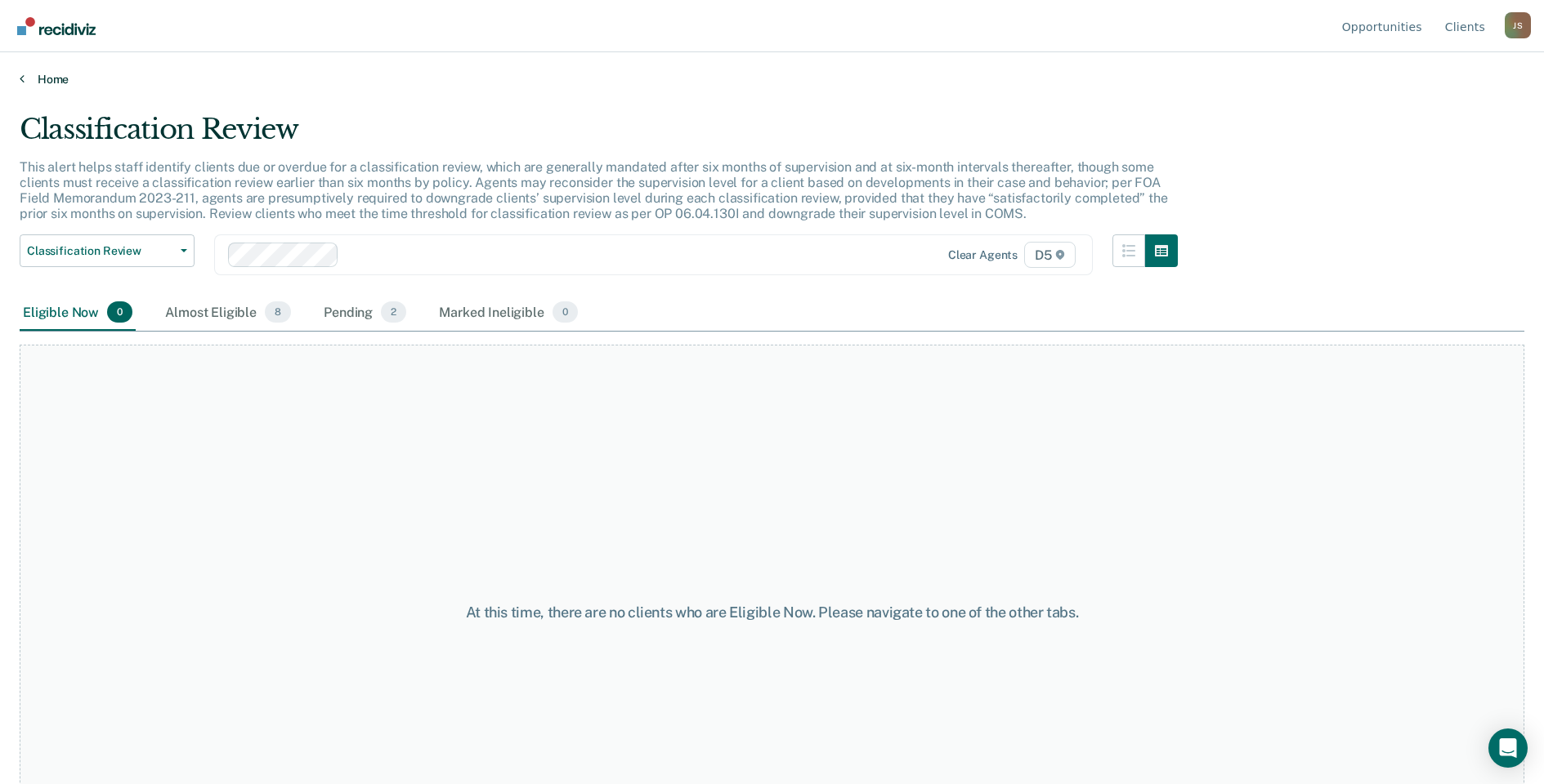
click at [53, 82] on link "Home" at bounding box center [772, 79] width 1504 height 15
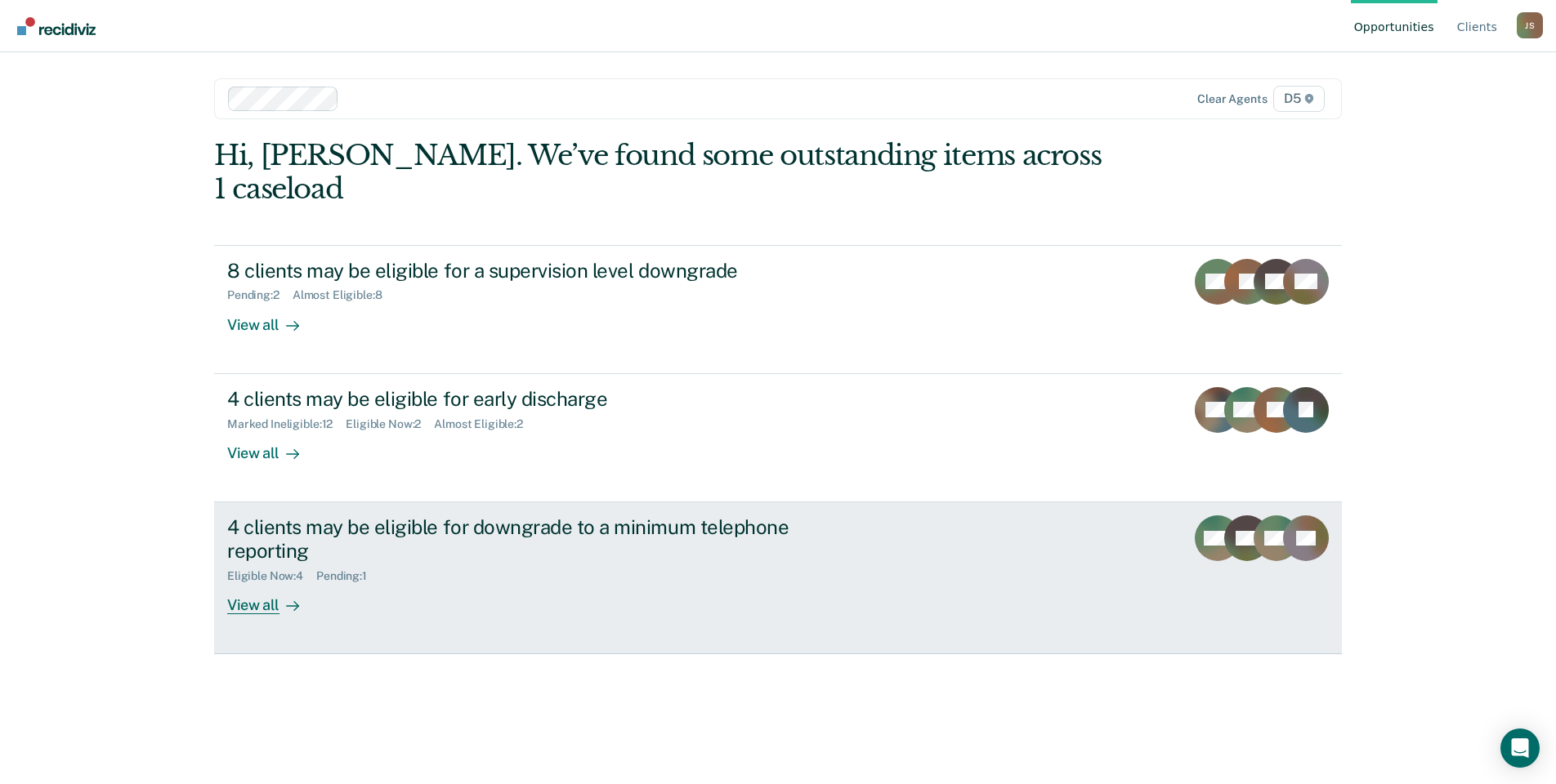
click at [522, 516] on div "4 clients may be eligible for downgrade to a minimum telephone reporting" at bounding box center [514, 539] width 573 height 48
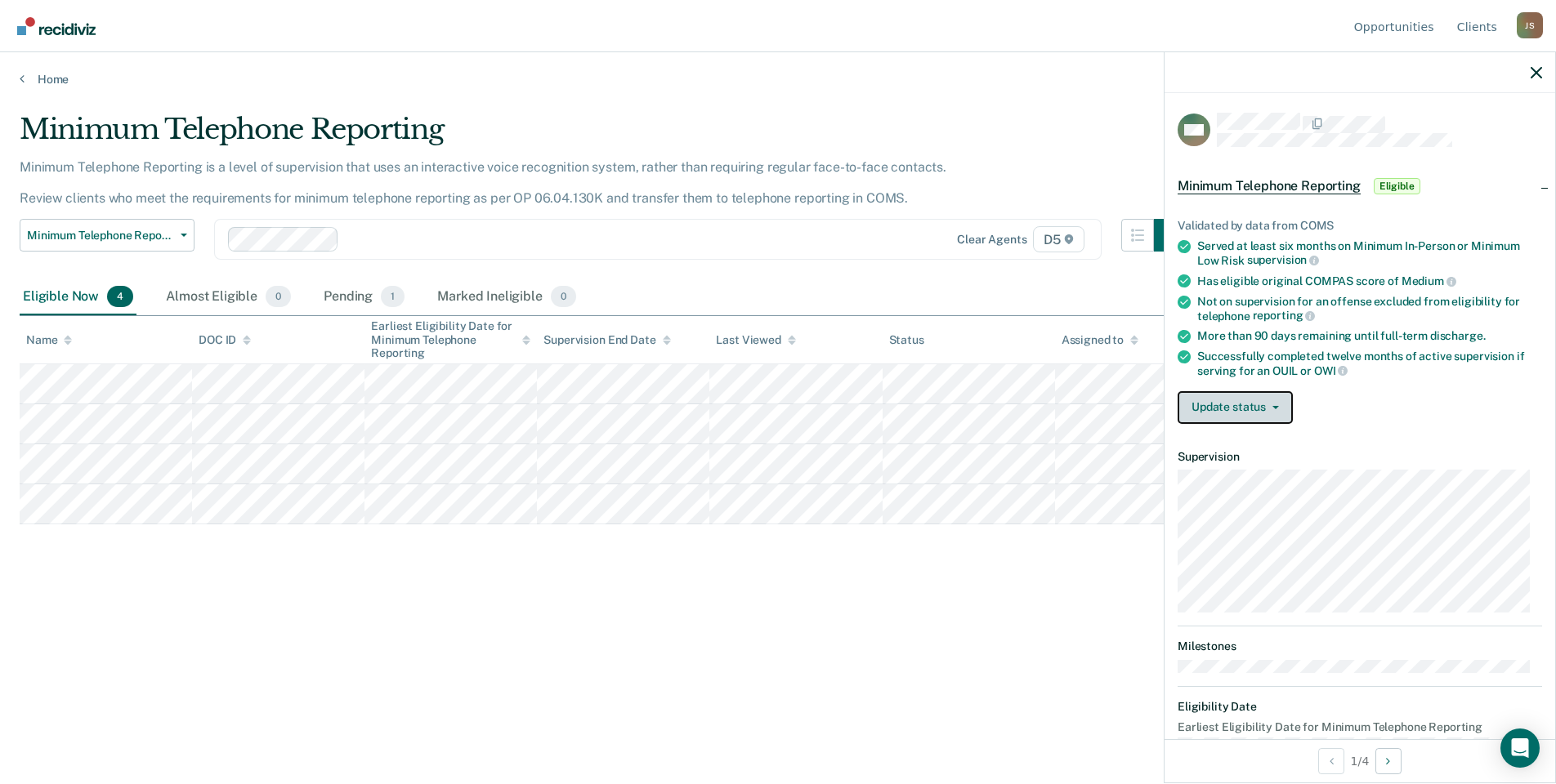
click at [1284, 407] on button "Update status" at bounding box center [1235, 408] width 116 height 33
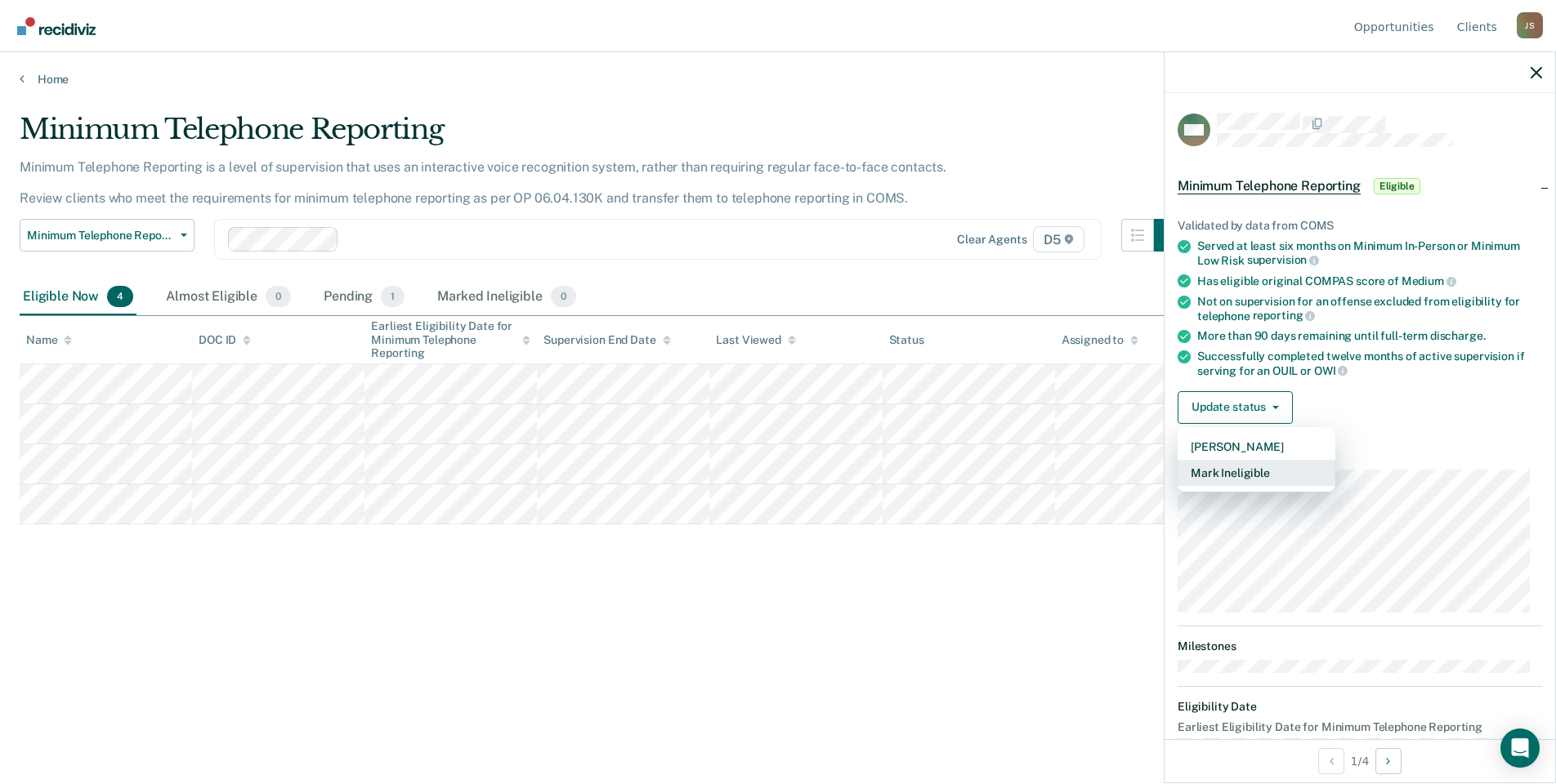
click at [1254, 471] on button "Mark Ineligible" at bounding box center [1257, 473] width 157 height 26
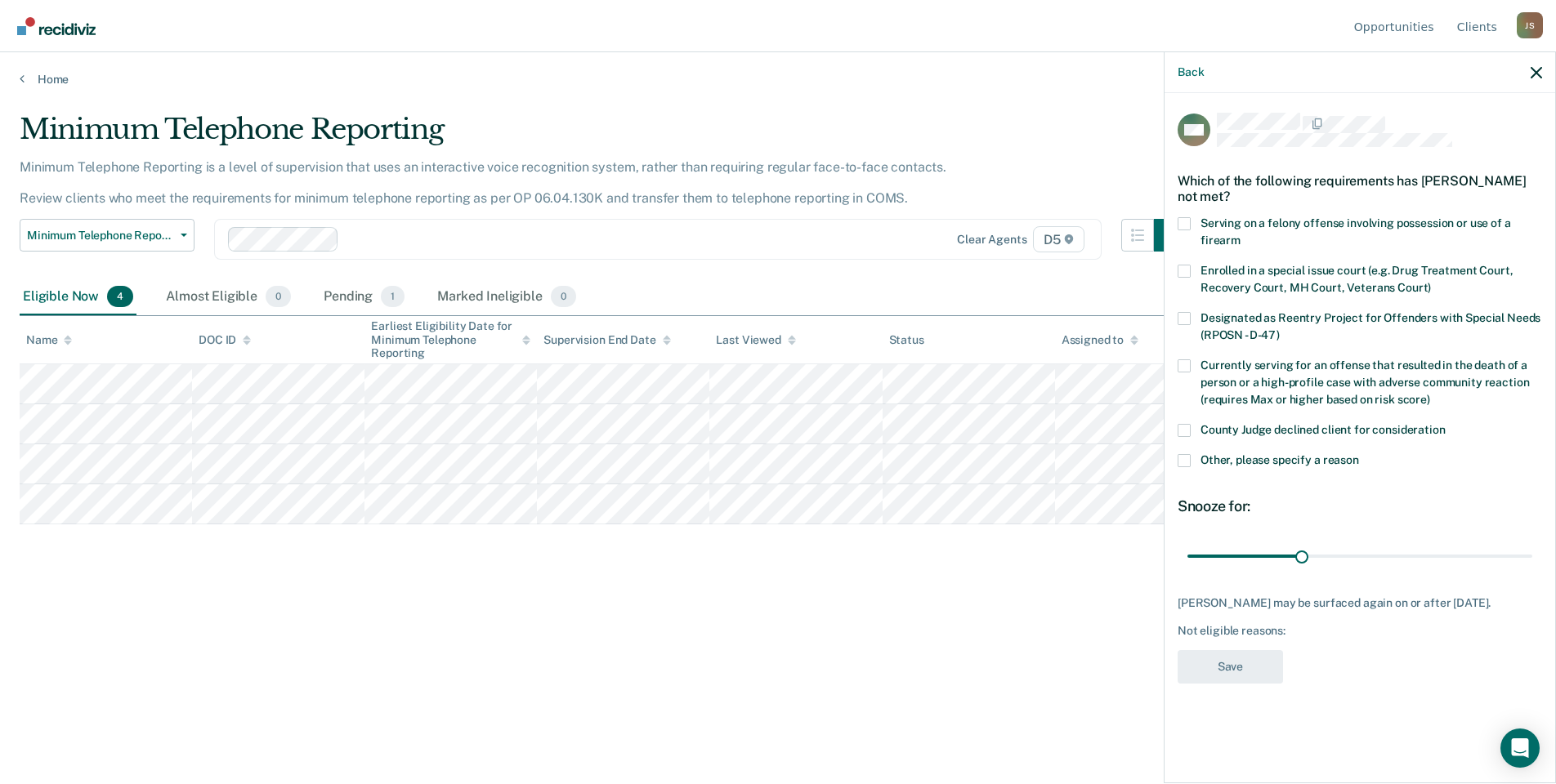
click at [1184, 460] on span at bounding box center [1184, 460] width 13 height 13
click at [1360, 455] on input "Other, please specify a reason" at bounding box center [1360, 455] width 0 height 0
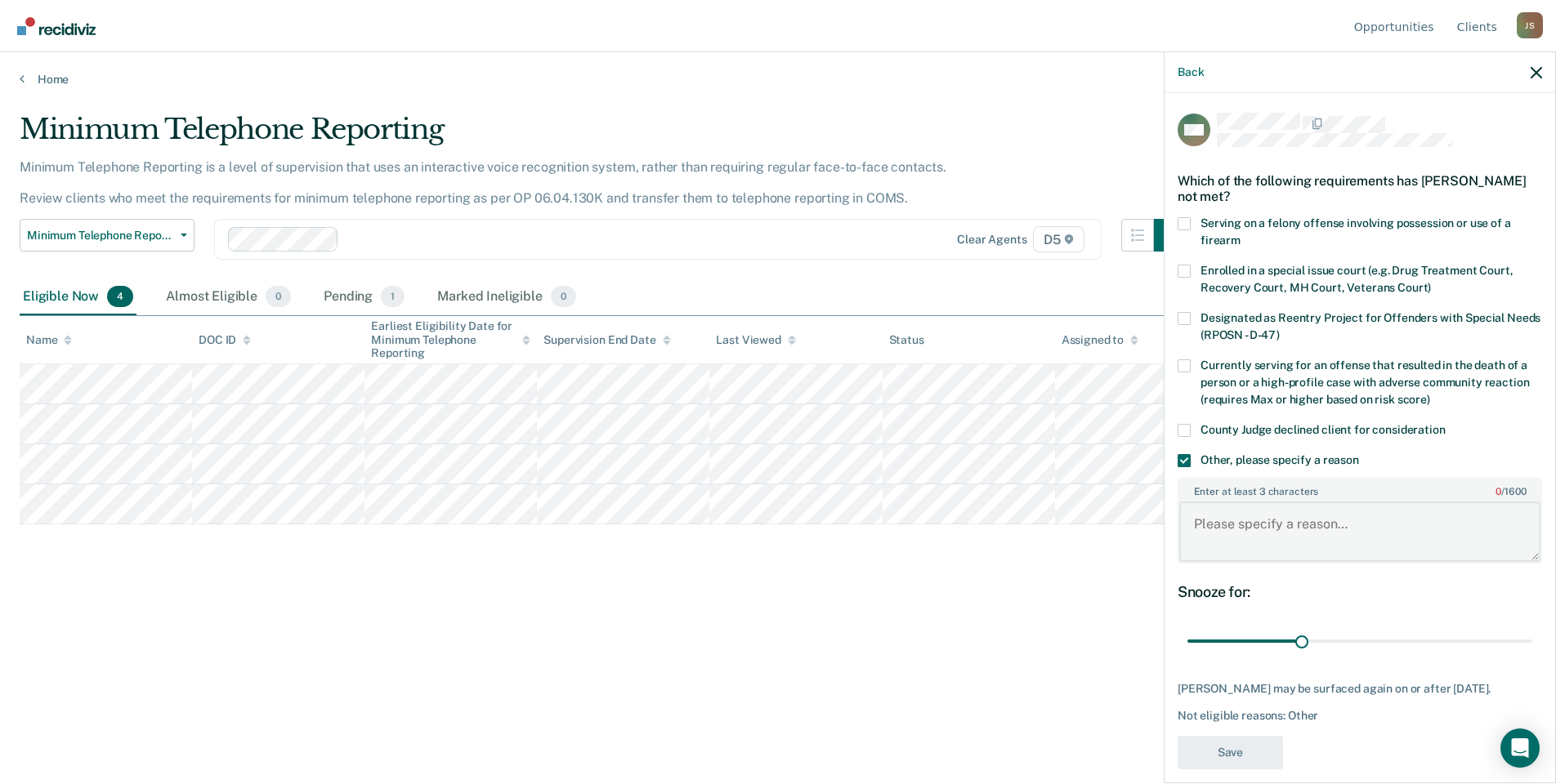
click at [1273, 543] on textarea "Enter at least 3 characters 0 / 1600" at bounding box center [1361, 531] width 362 height 60
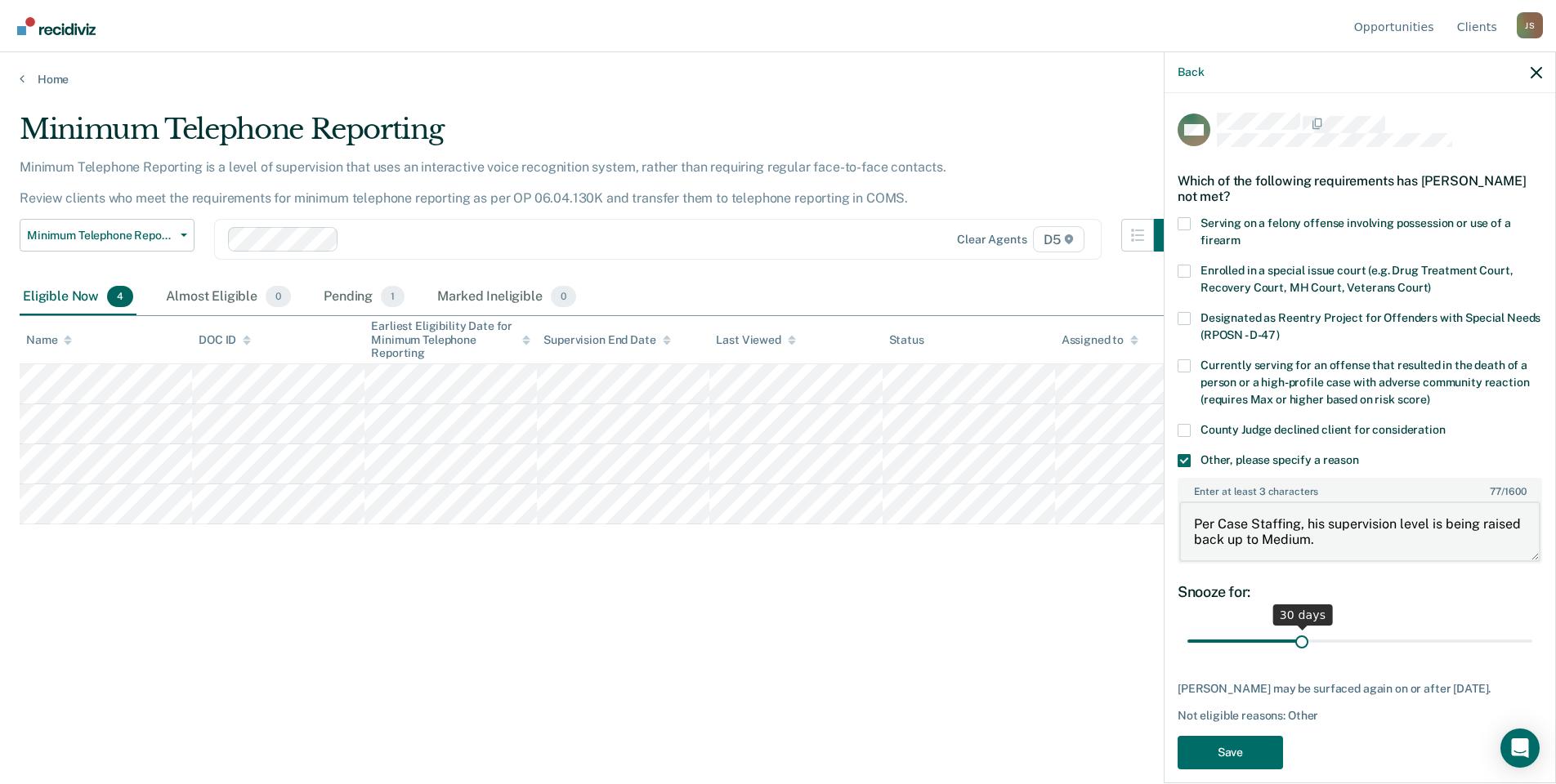
type textarea "Per Case Staffing, his supervision level is being raised back up to Medium."
drag, startPoint x: 1317, startPoint y: 643, endPoint x: 1562, endPoint y: 644, distance: 245.0
type input "90"
click at [1533, 644] on input "range" at bounding box center [1360, 641] width 345 height 28
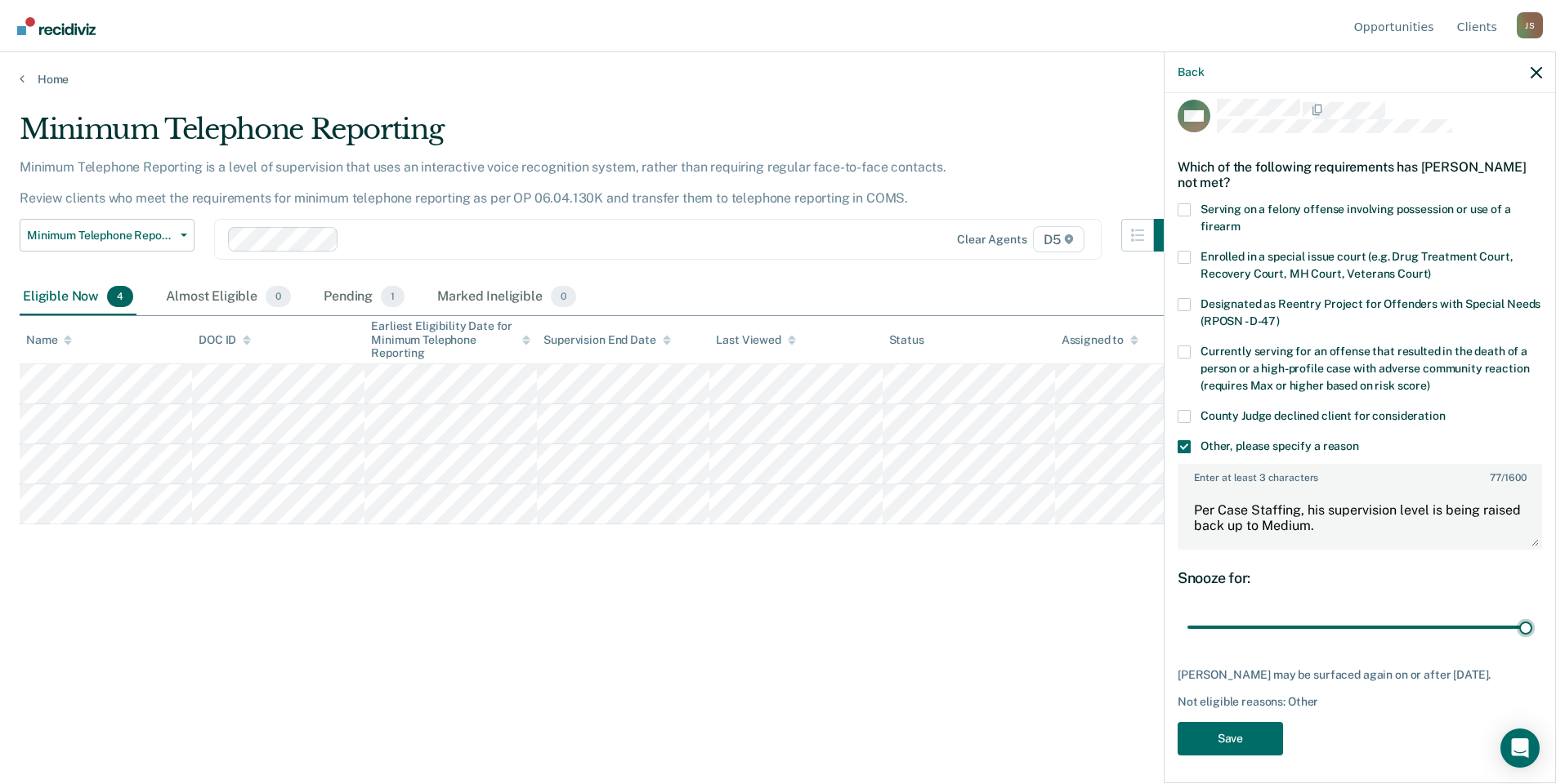
scroll to position [17, 0]
click at [1231, 733] on button "Save" at bounding box center [1230, 735] width 105 height 33
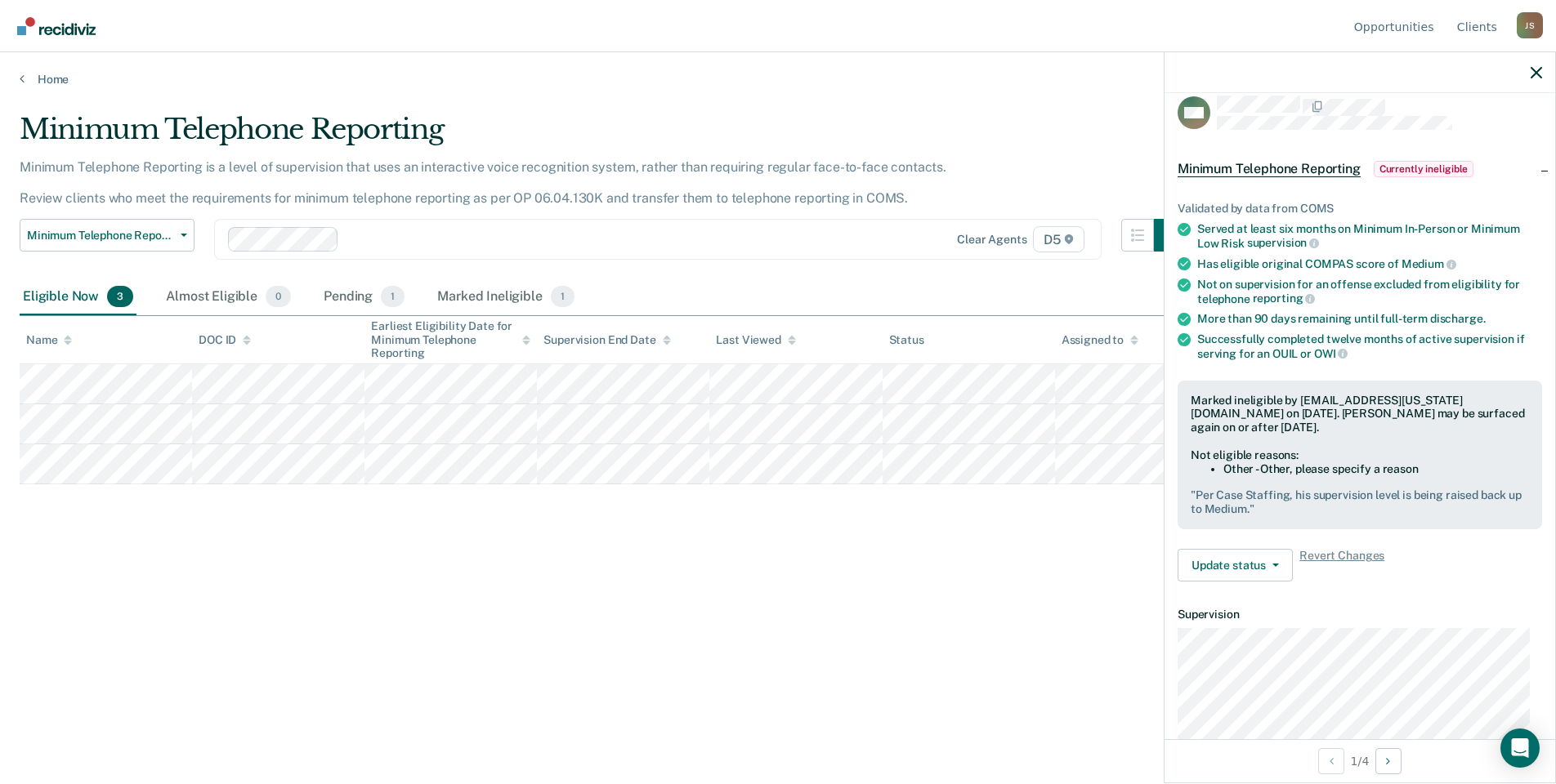
click at [391, 595] on div "Minimum Telephone Reporting Minimum Telephone Reporting is a level of supervisi…" at bounding box center [778, 387] width 1517 height 549
click at [767, 622] on div "Minimum Telephone Reporting Minimum Telephone Reporting is a level of supervisi…" at bounding box center [778, 387] width 1517 height 549
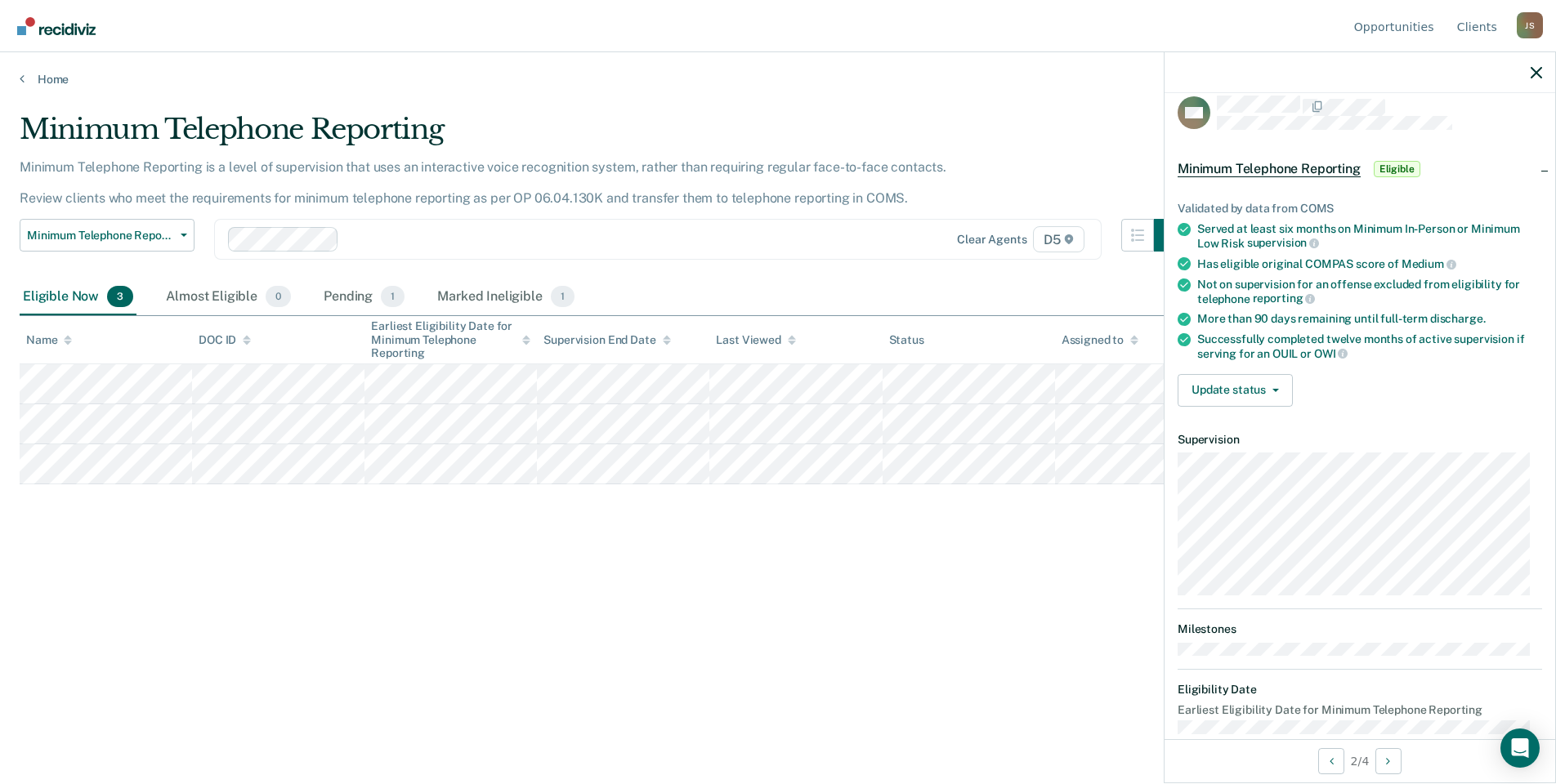
click at [524, 573] on div "Minimum Telephone Reporting Minimum Telephone Reporting is a level of supervisi…" at bounding box center [778, 387] width 1517 height 549
click at [703, 561] on div "Minimum Telephone Reporting Minimum Telephone Reporting is a level of supervisi…" at bounding box center [778, 387] width 1517 height 549
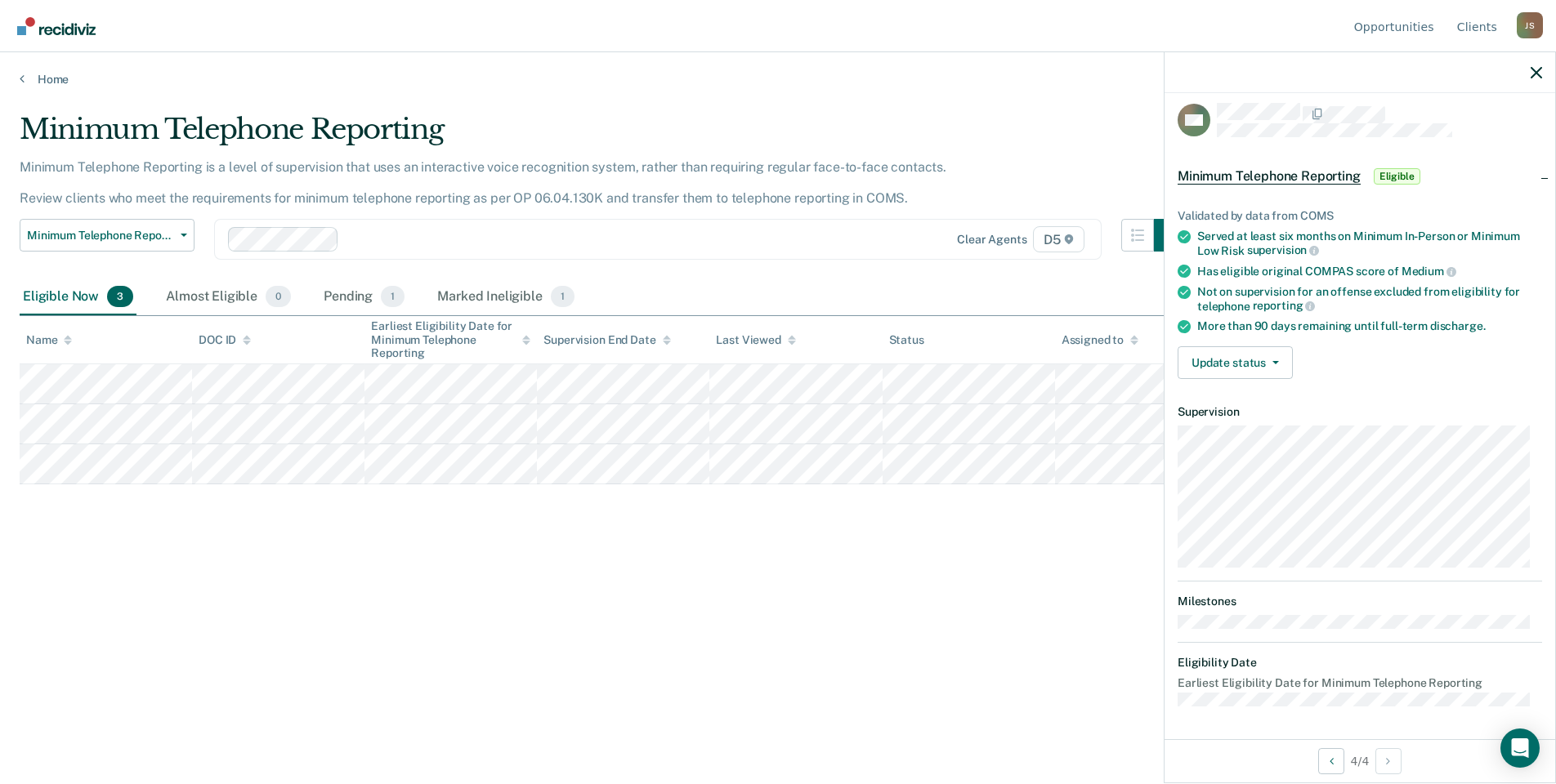
scroll to position [8, 0]
click at [715, 569] on div "Minimum Telephone Reporting Minimum Telephone Reporting is a level of supervisi…" at bounding box center [778, 387] width 1517 height 549
click at [239, 562] on div "Minimum Telephone Reporting Minimum Telephone Reporting is a level of supervisi…" at bounding box center [778, 387] width 1517 height 549
